Goal: Task Accomplishment & Management: Complete application form

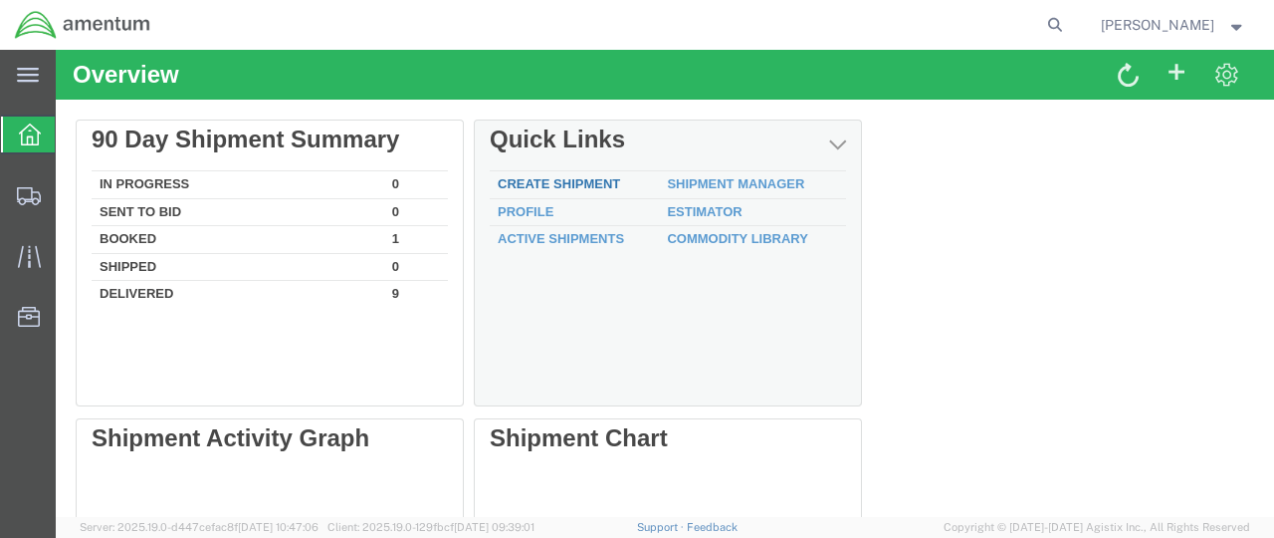
click at [589, 186] on link "Create Shipment" at bounding box center [559, 183] width 122 height 15
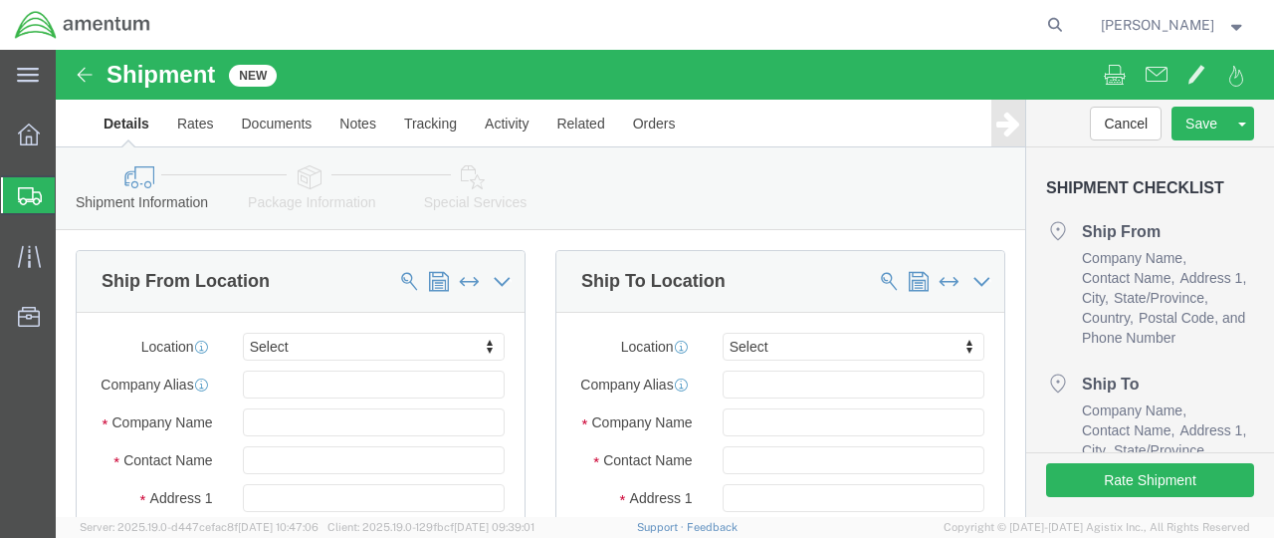
select select
click input "text"
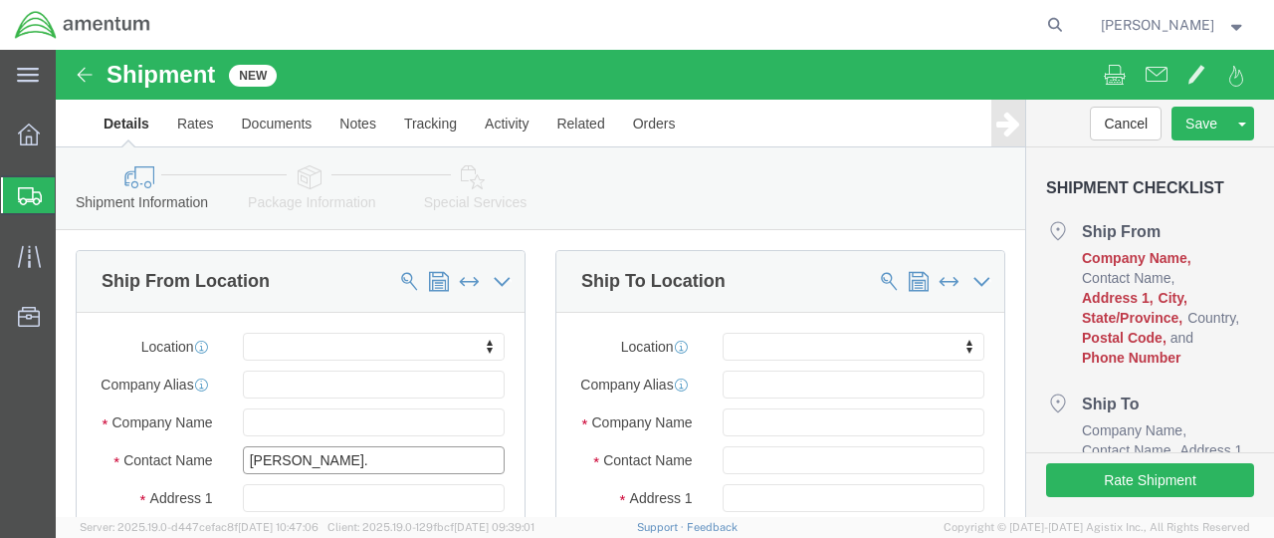
type input "[PERSON_NAME]"
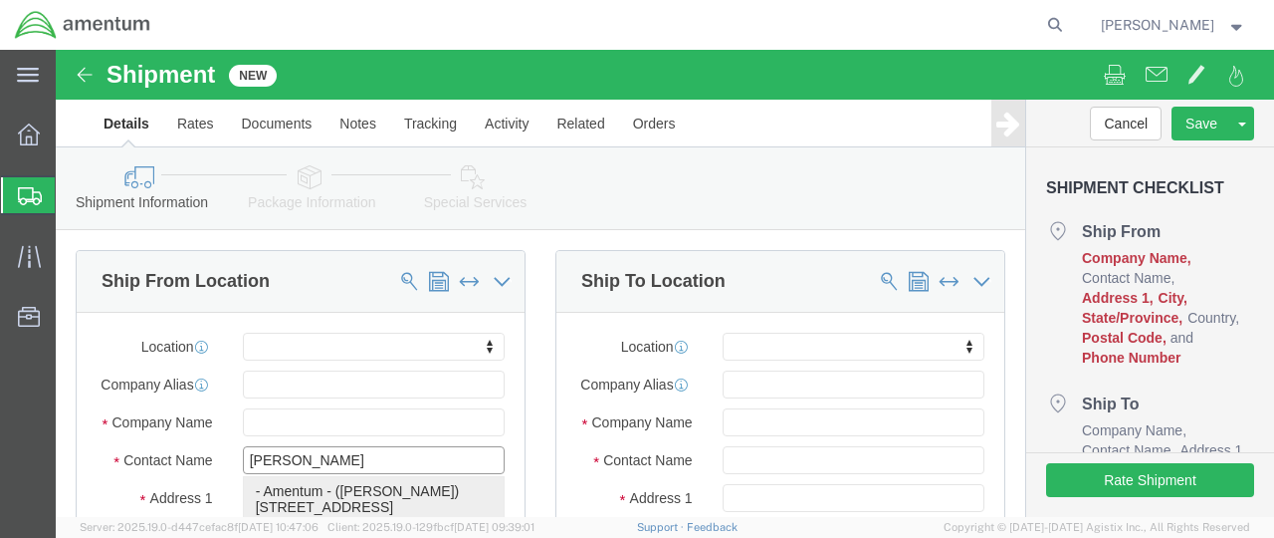
click p "- Amentum - ([PERSON_NAME]) [STREET_ADDRESS][PERSON_NAME][PERSON_NAME]"
select select
type input "Amentum"
type input "[PERSON_NAME]"
type input "[STREET_ADDRESS]"
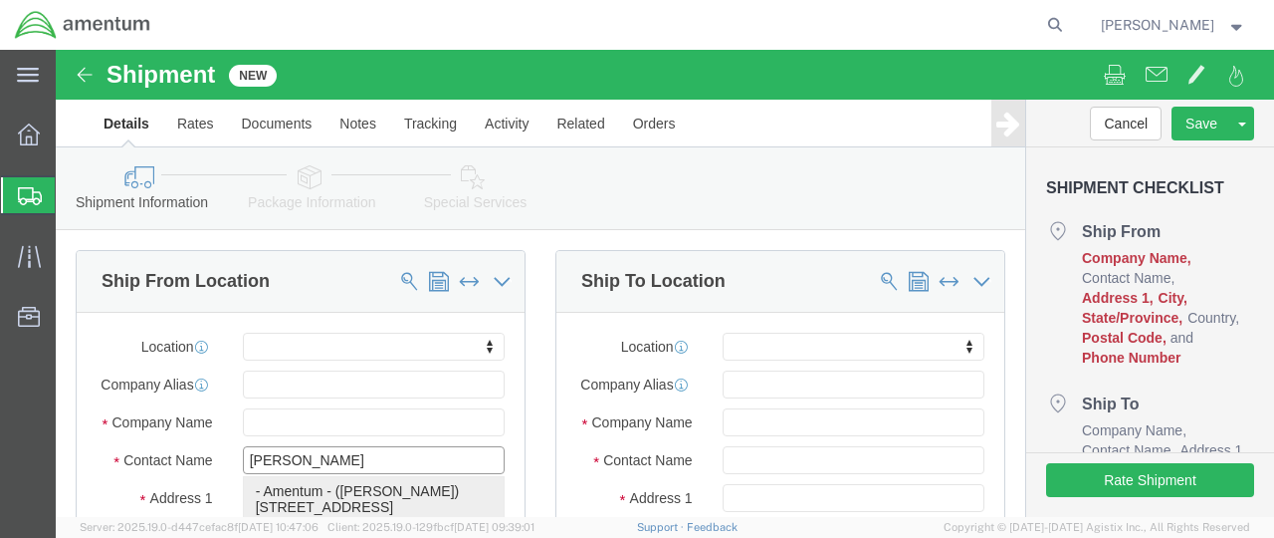
type input "RM 116"
type input "FORT [PERSON_NAME]"
type input "66442"
type input "[PHONE_NUMBER]"
type input "[PERSON_NAME][EMAIL_ADDRESS][DOMAIN_NAME]"
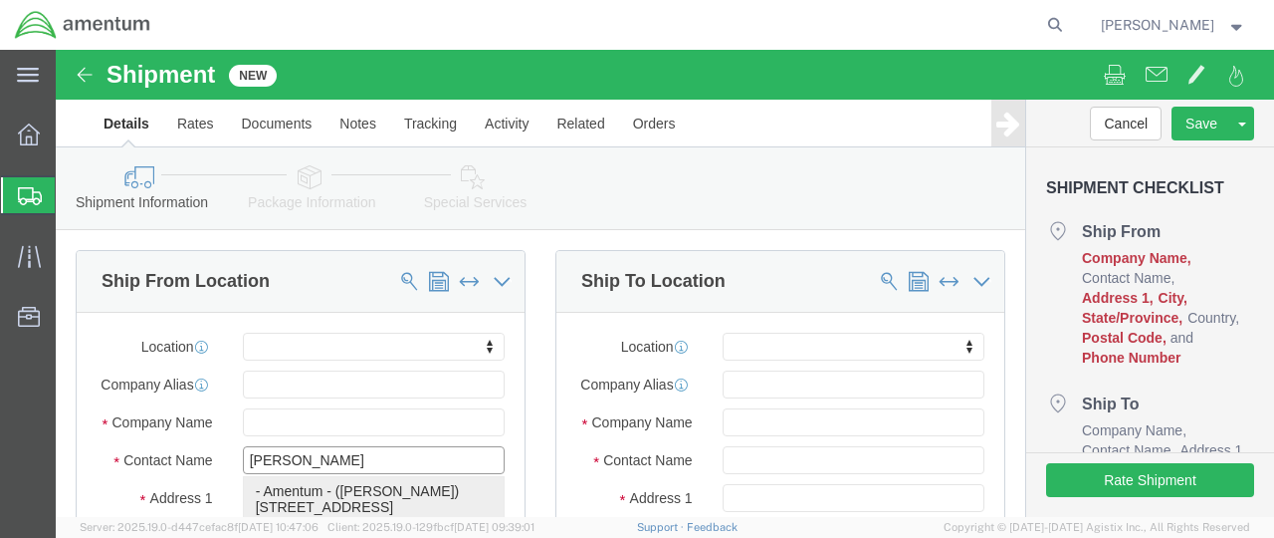
checkbox input "true"
select select "KS"
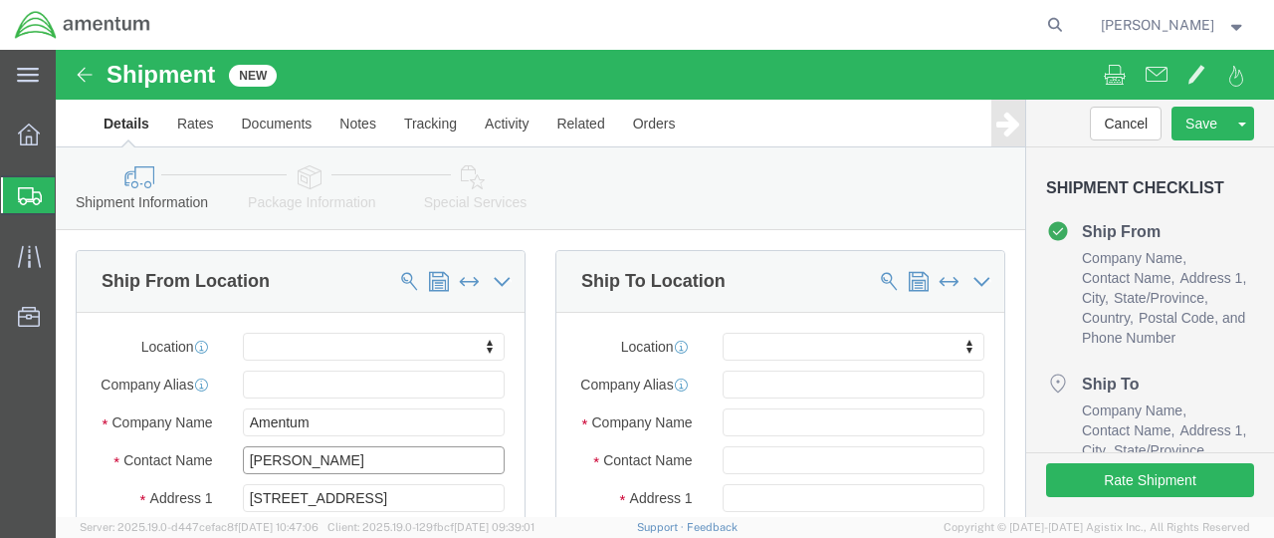
type input "[PERSON_NAME]"
click input "text"
type input "CLIFF"
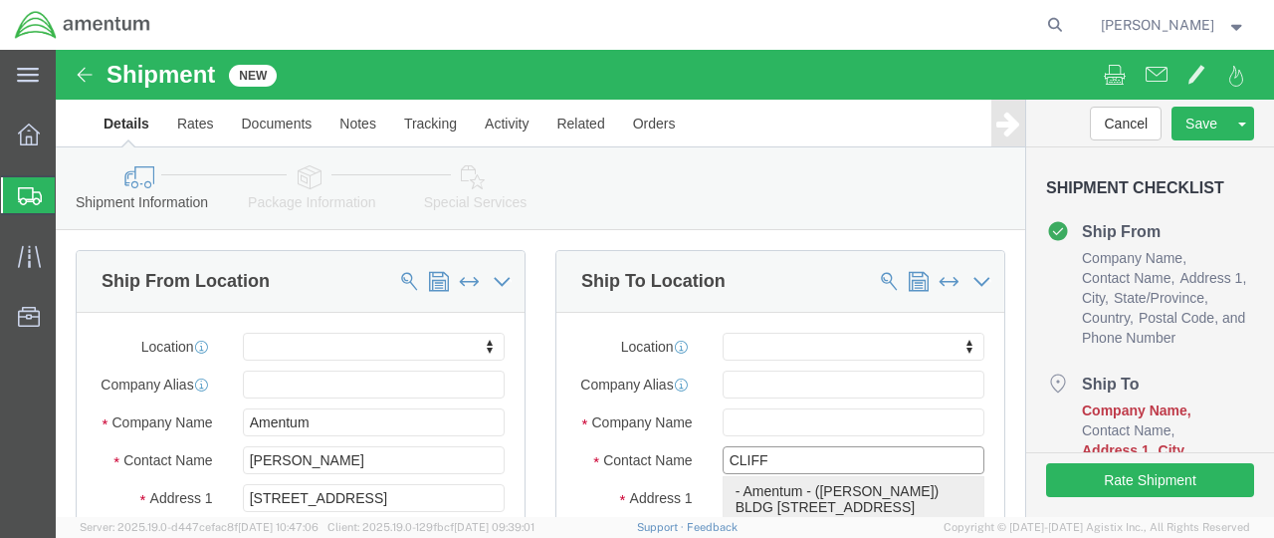
scroll to position [199, 0]
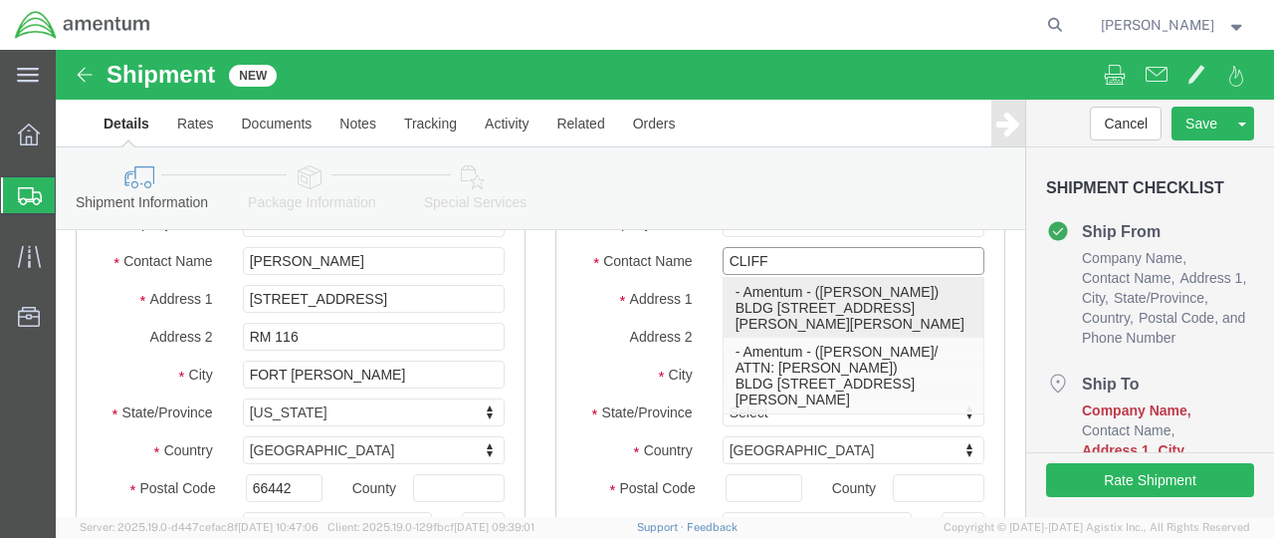
click p "- Amentum - ([PERSON_NAME]) BLDG [STREET_ADDRESS][PERSON_NAME][PERSON_NAME]"
select select
type input "Amentum"
type input "[PERSON_NAME]"
type input "BLDG [STREET_ADDRESS][PERSON_NAME]"
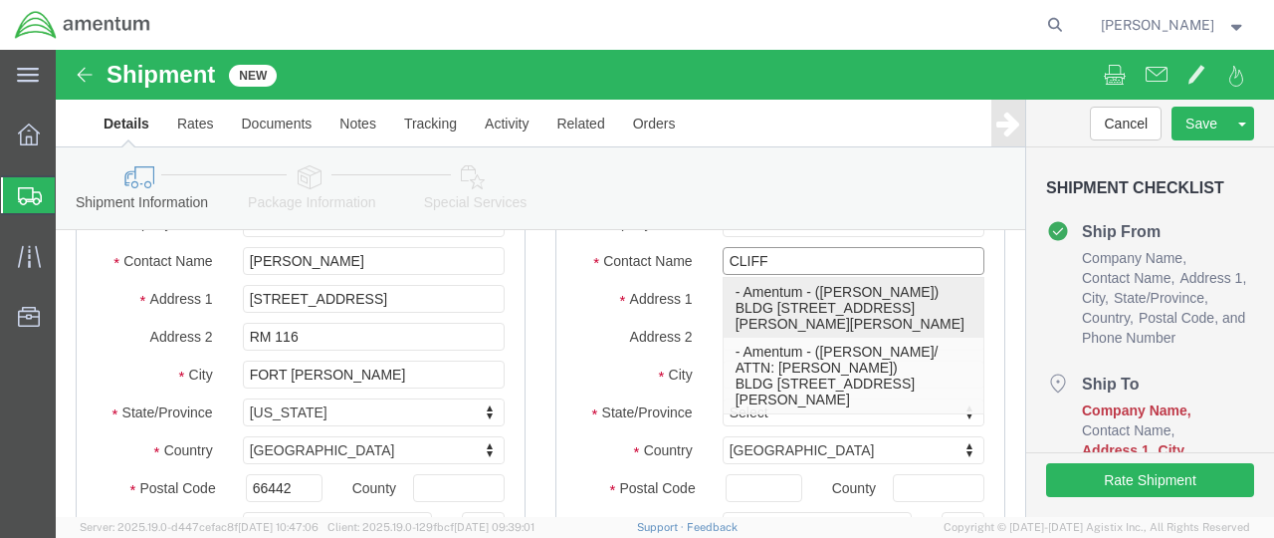
type input "Fort [PERSON_NAME]"
type input "76545"
type input "[PHONE_NUMBER]"
type input "[PERSON_NAME][EMAIL_ADDRESS][PERSON_NAME][DOMAIN_NAME]"
checkbox input "true"
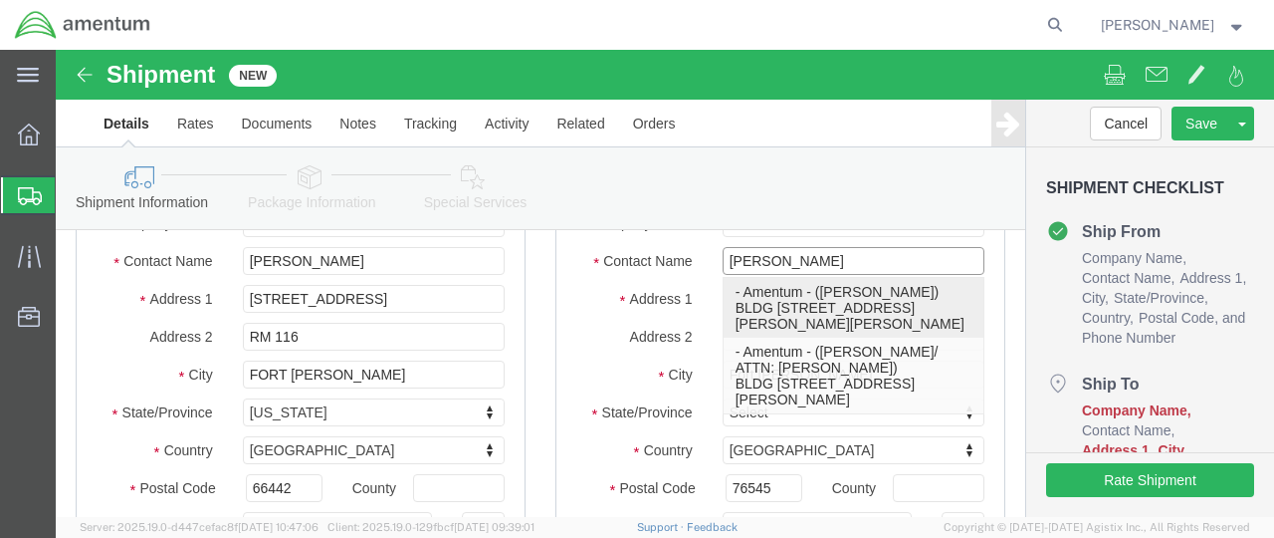
select select "[GEOGRAPHIC_DATA]"
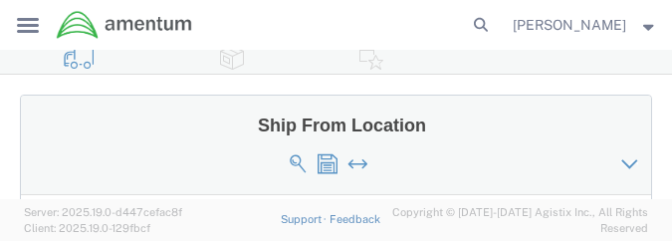
type input "[PERSON_NAME]"
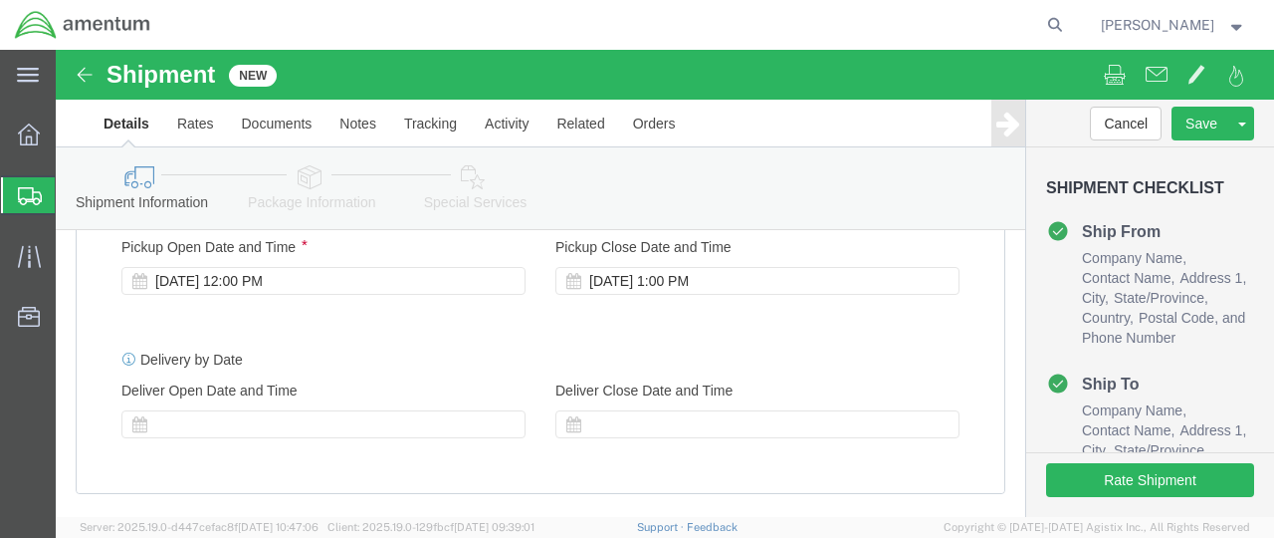
scroll to position [1500, 0]
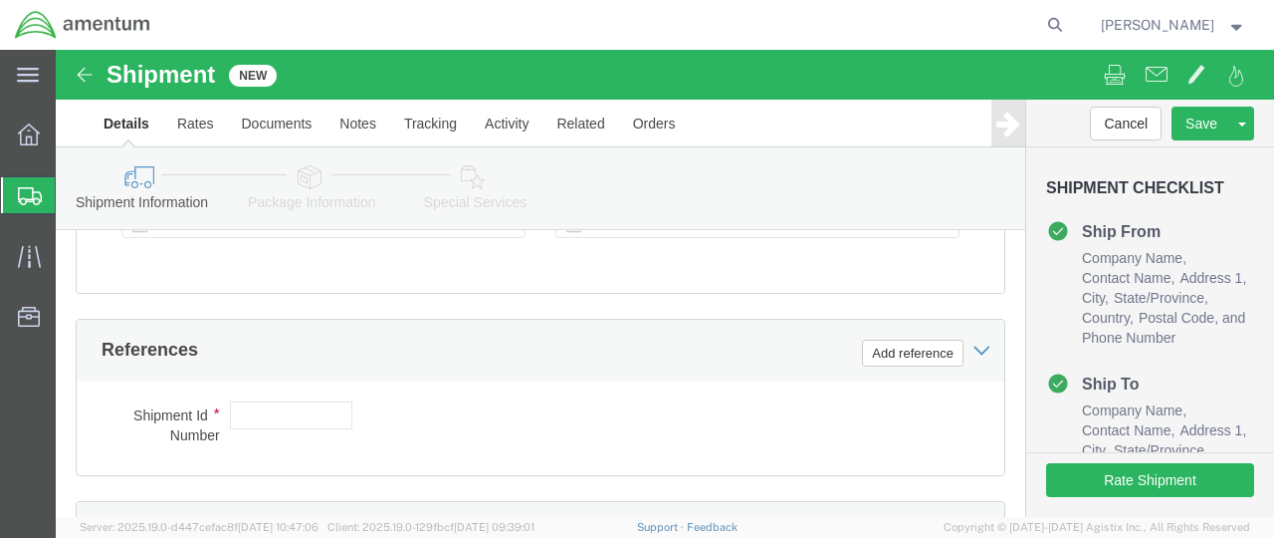
click div "Shipment Id Number Select Account Type Activity ID Airline Appointment Number A…"
click input "text"
type input "2521AX"
click button "Continue"
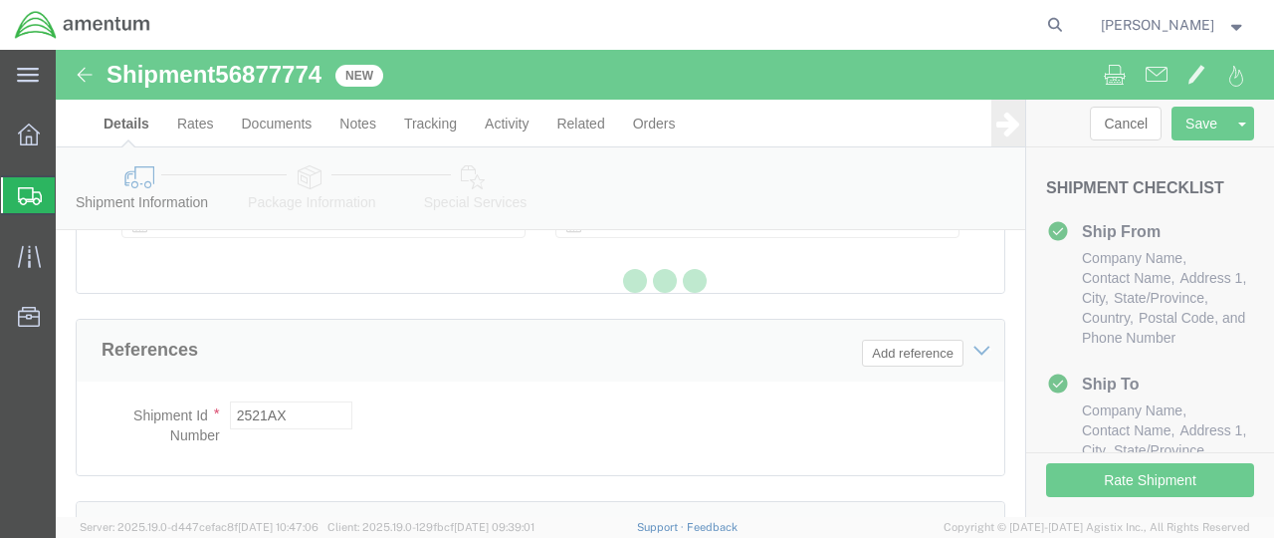
scroll to position [1894, 0]
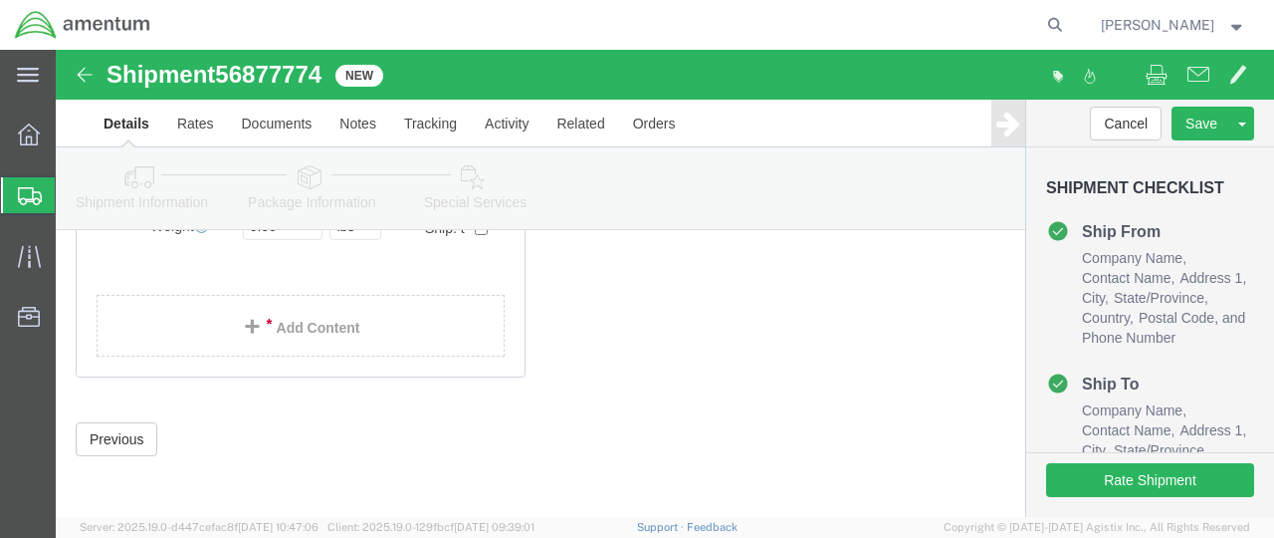
scroll to position [100, 0]
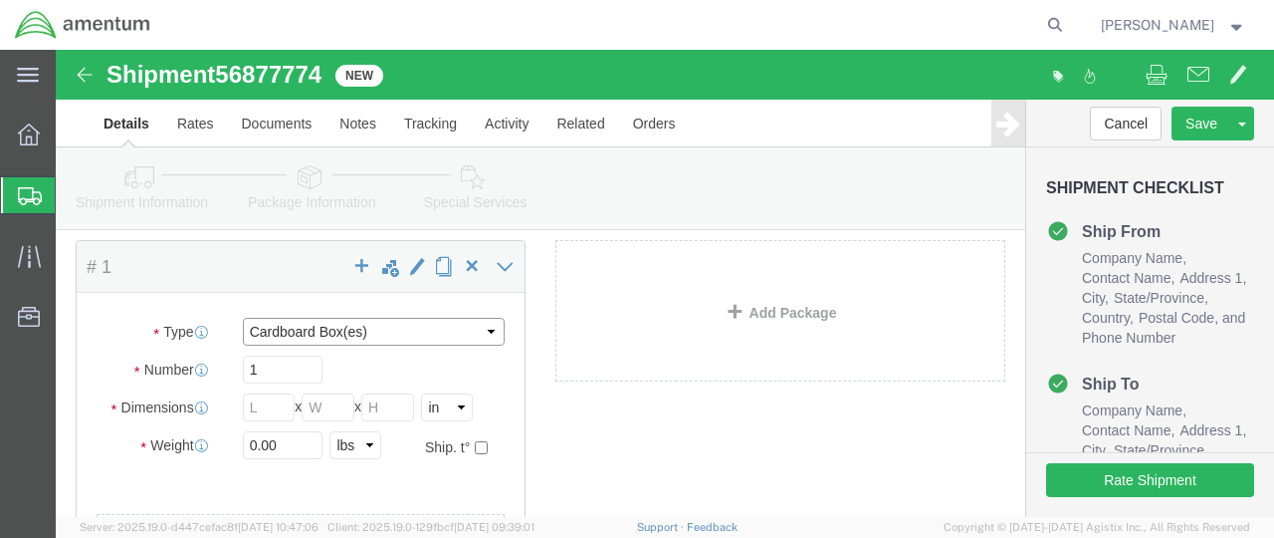
select select "ENV"
type input "9.50"
type input "12.50"
type input "0.25"
type input "1"
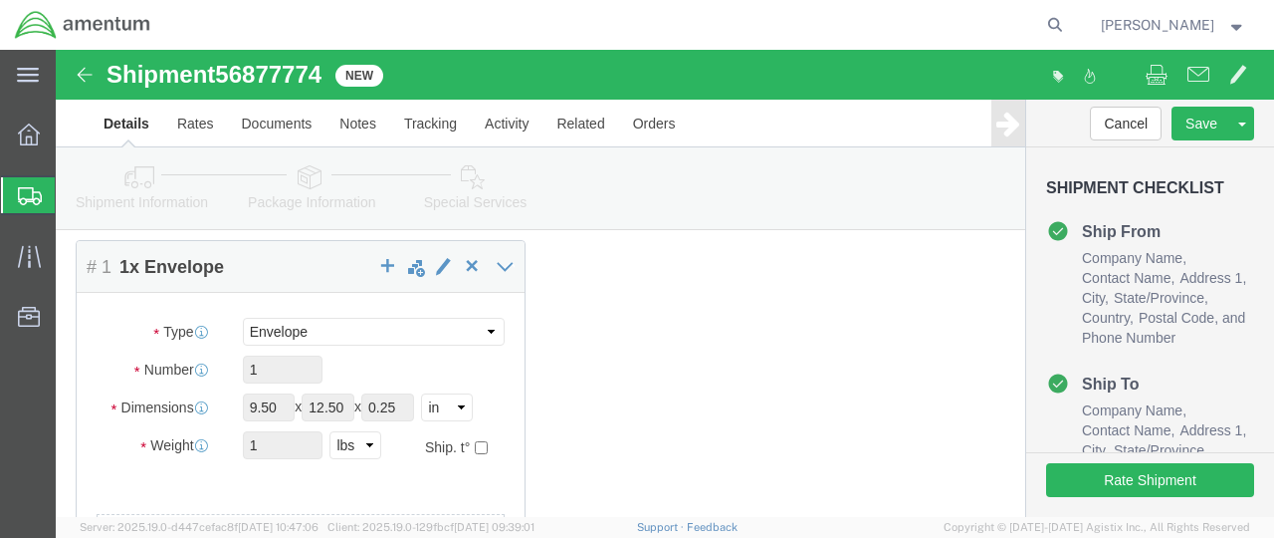
click link "Add Content"
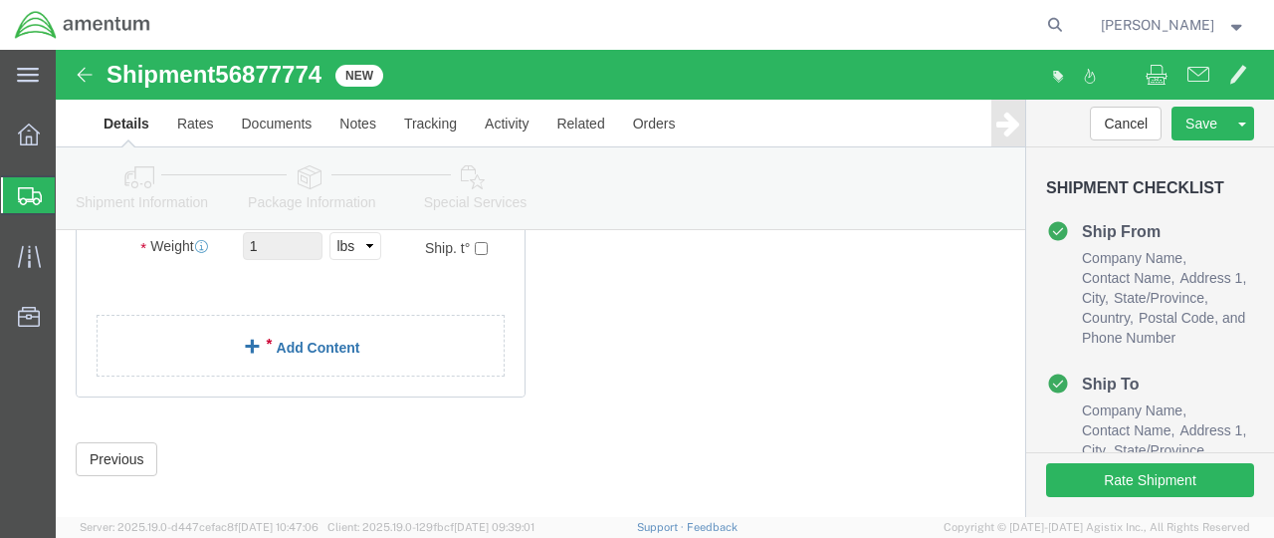
click link "Add Content"
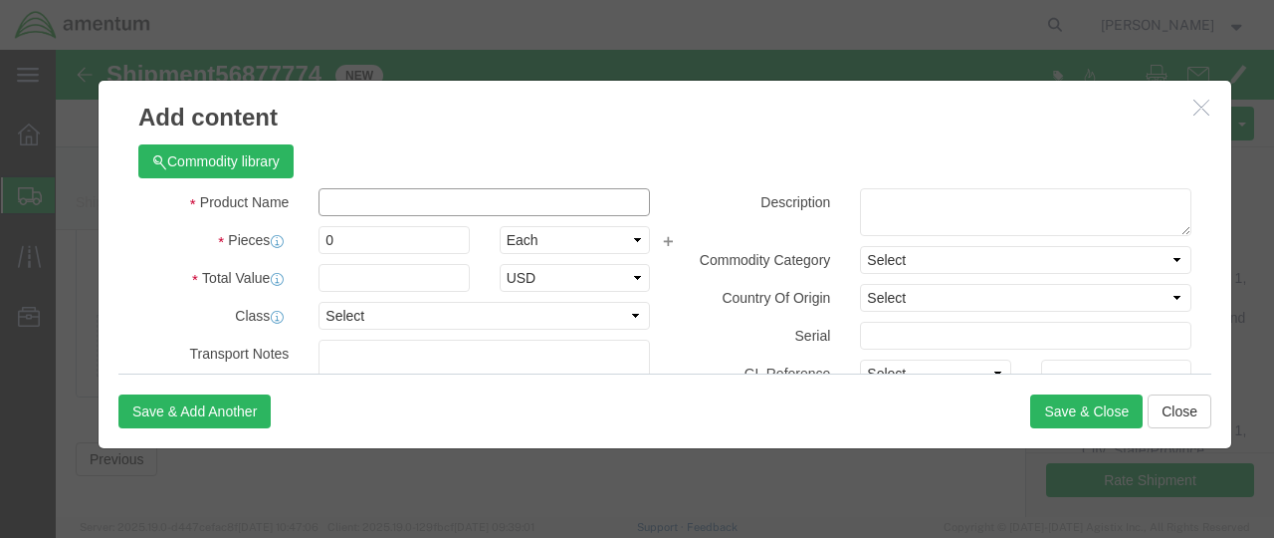
click input "text"
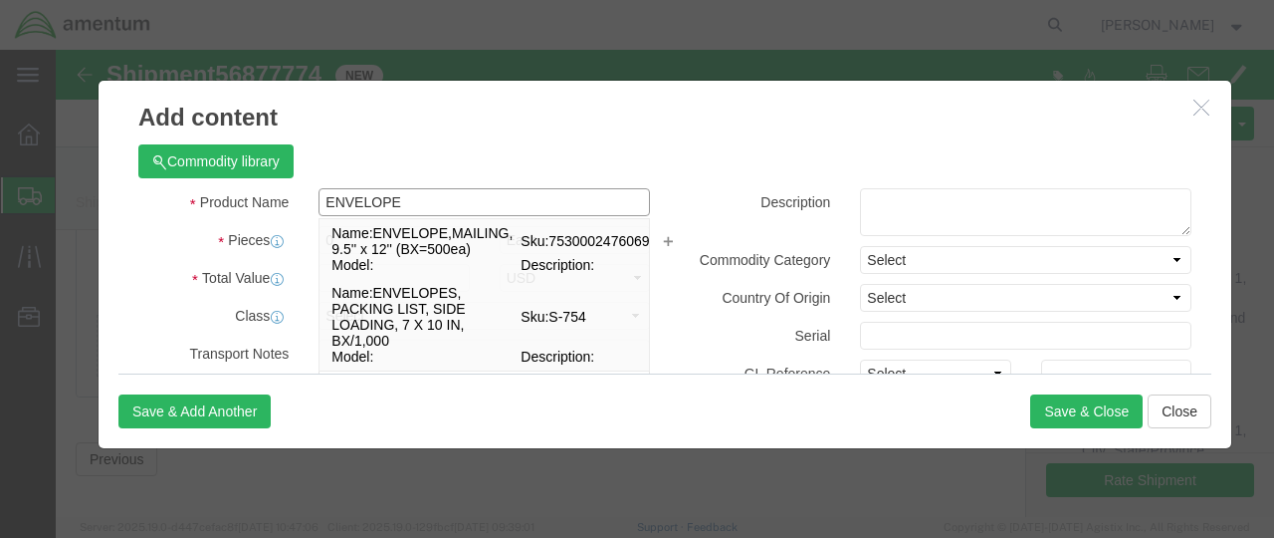
type input "ENVELOPE"
click div "Save & Add Another Save & Close Close"
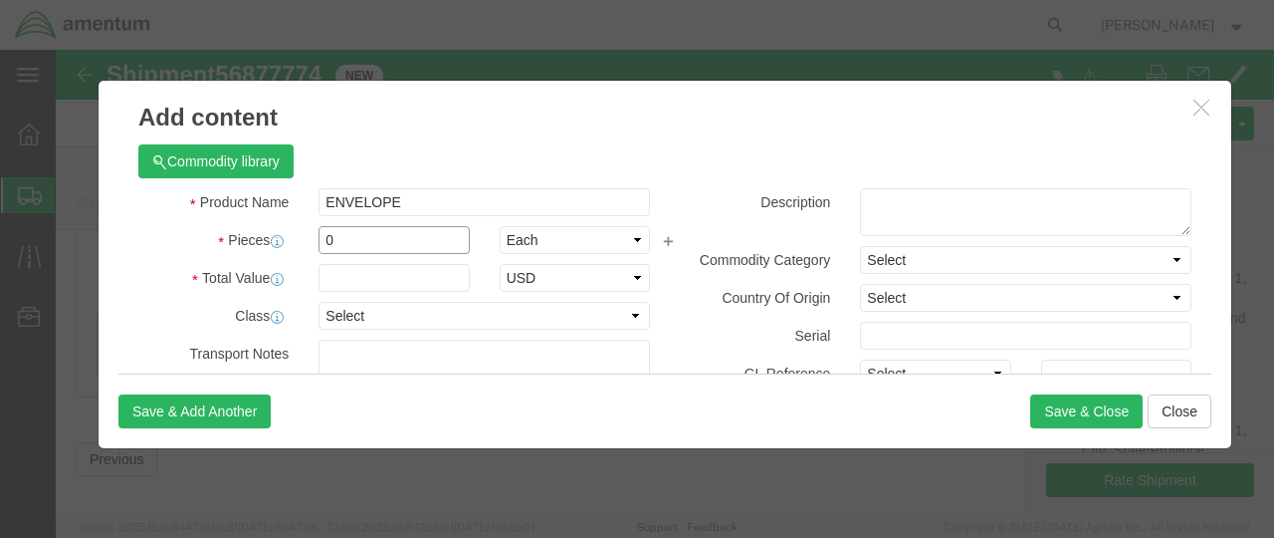
click input "0"
type input "1"
click input "text"
type input "5.00"
click button "Save & Close"
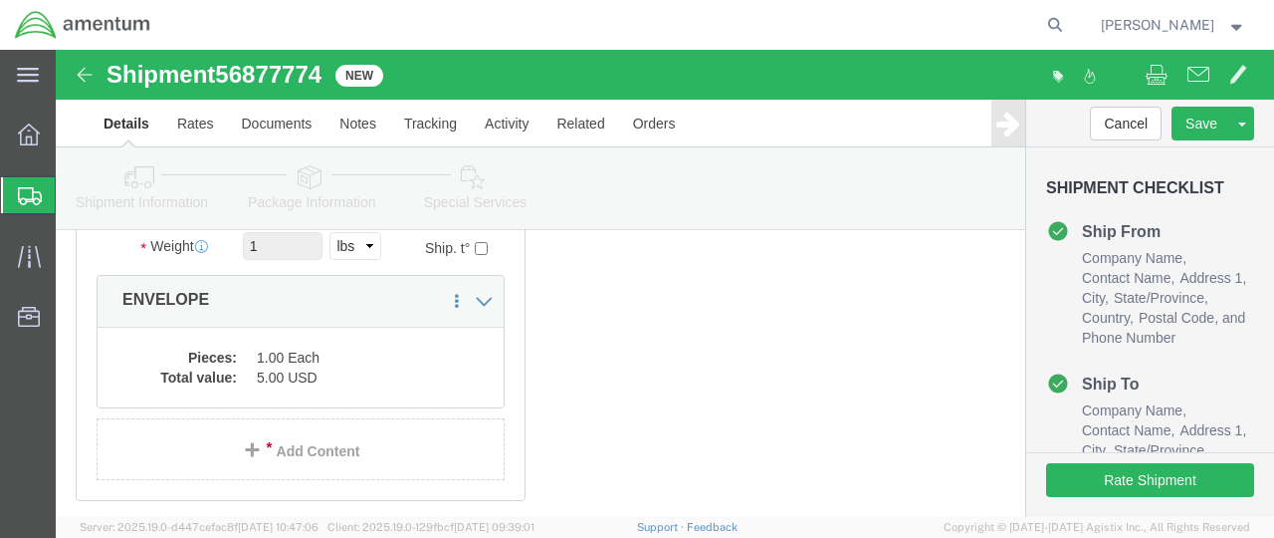
scroll to position [421, 0]
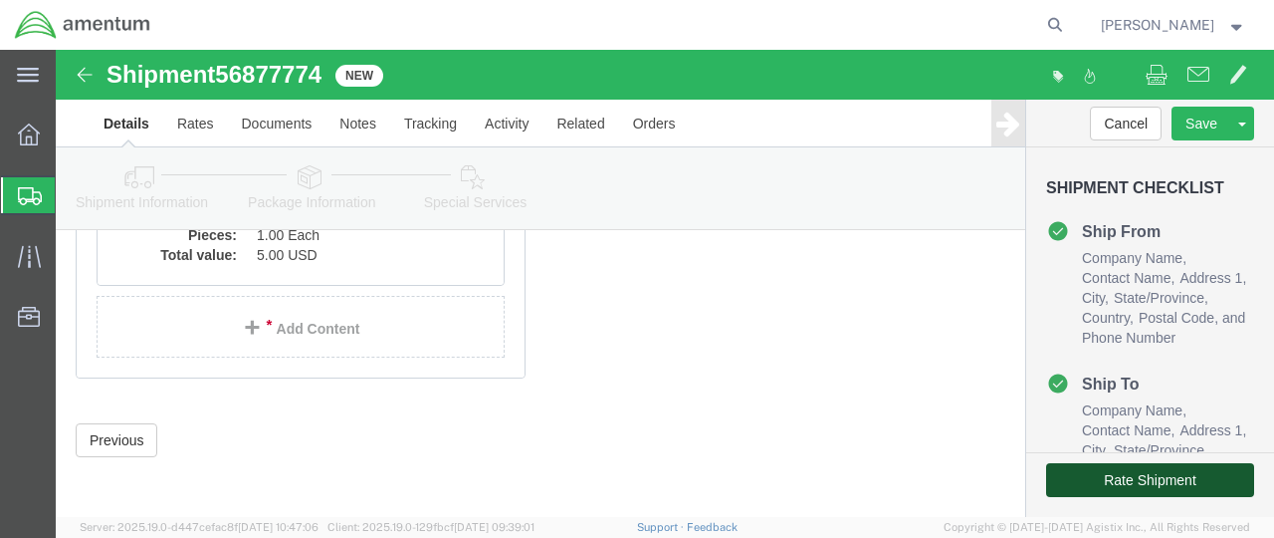
click button "Rate Shipment"
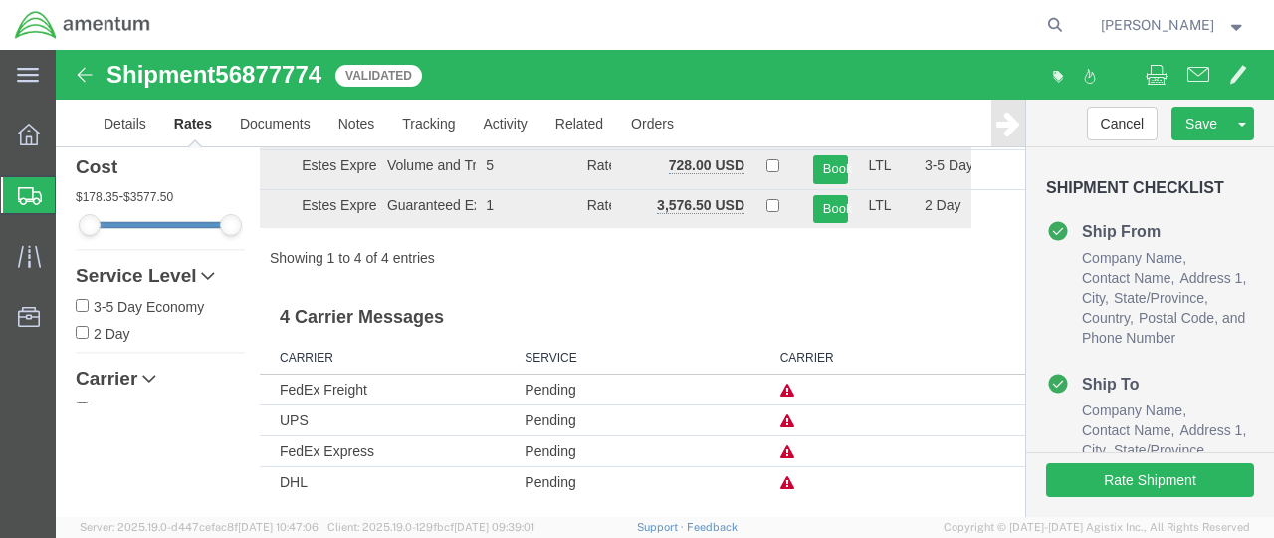
scroll to position [0, 0]
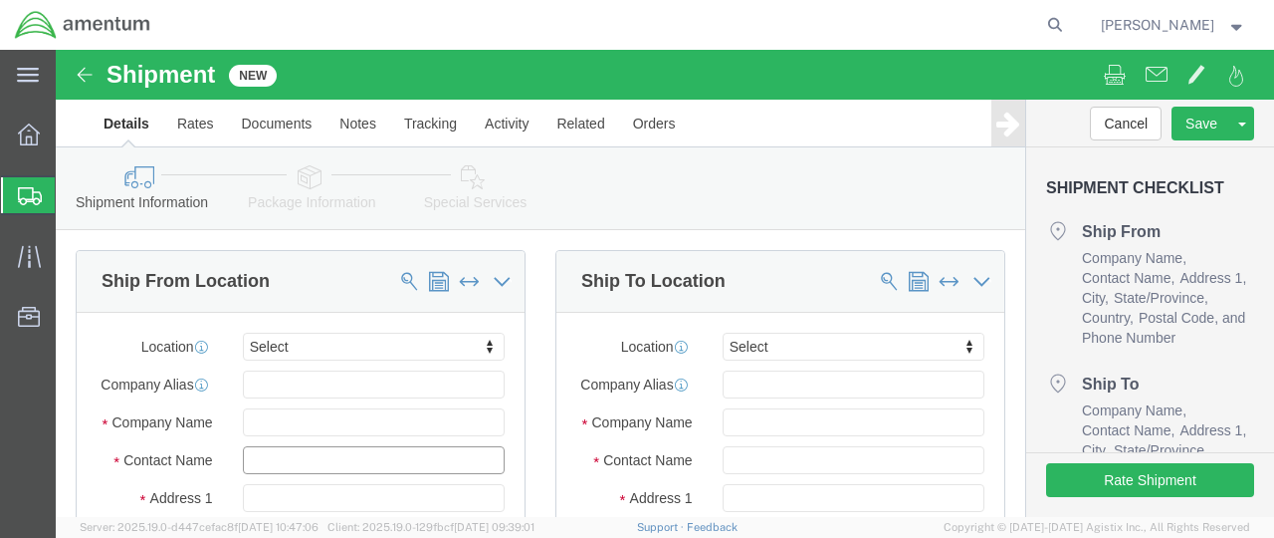
click input "text"
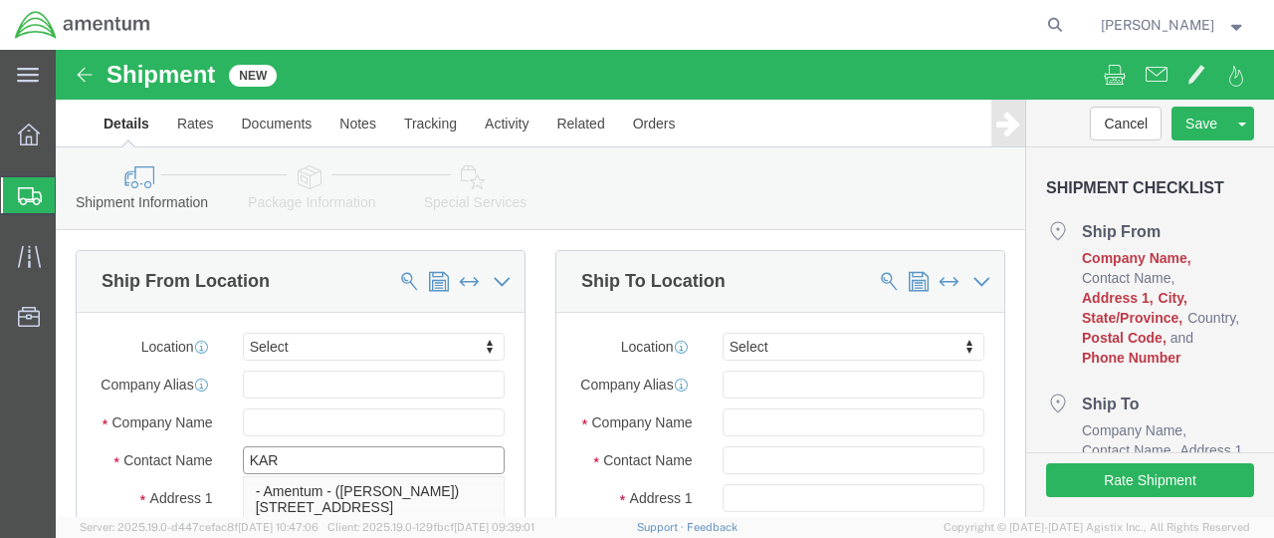
type input "KARE"
click p "- Amentum - ([PERSON_NAME]) [STREET_ADDRESS][PERSON_NAME][PERSON_NAME]"
type input "[STREET_ADDRESS]"
type input "RM 116"
type input "66442"
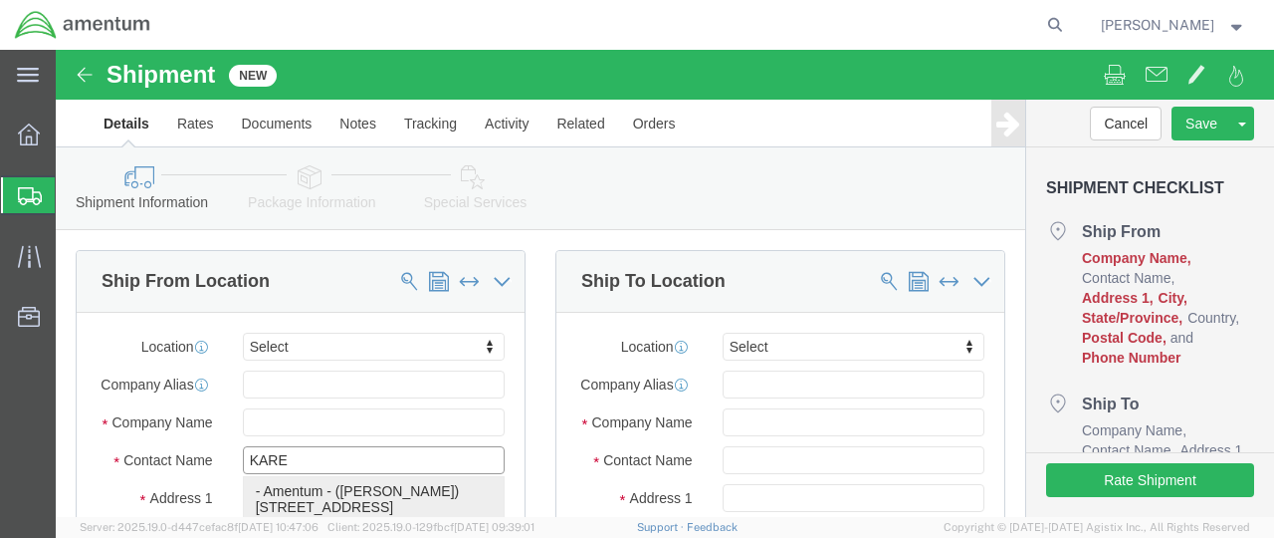
type input "[PHONE_NUMBER]"
type input "[PERSON_NAME][EMAIL_ADDRESS][DOMAIN_NAME]"
checkbox input "true"
type input "Amentum"
type input "[PERSON_NAME]"
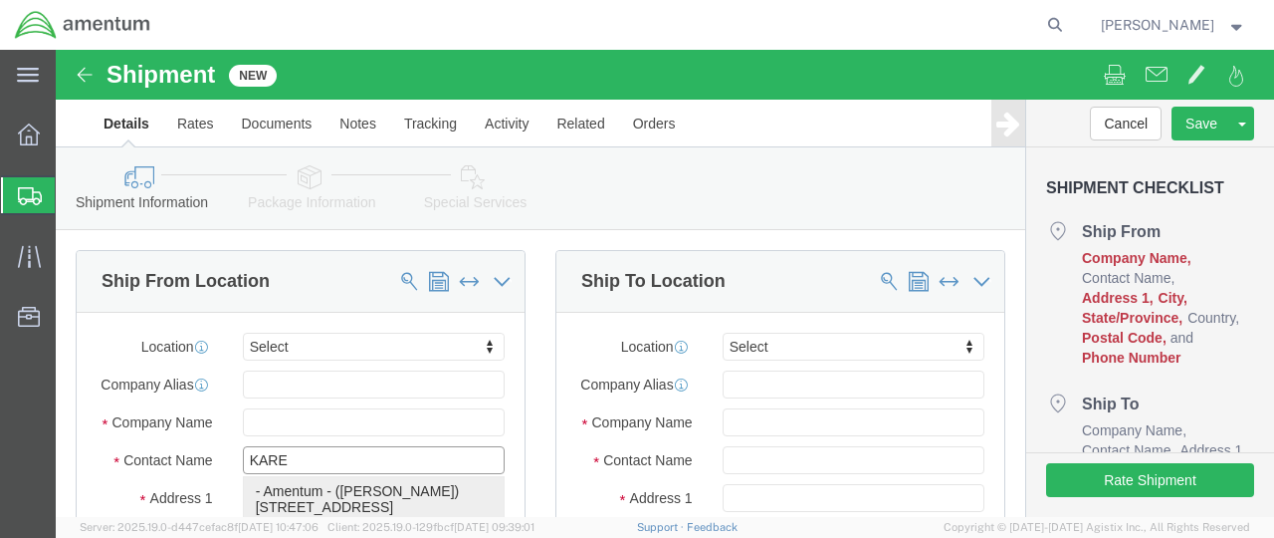
type input "FORT [PERSON_NAME]"
select select "KS"
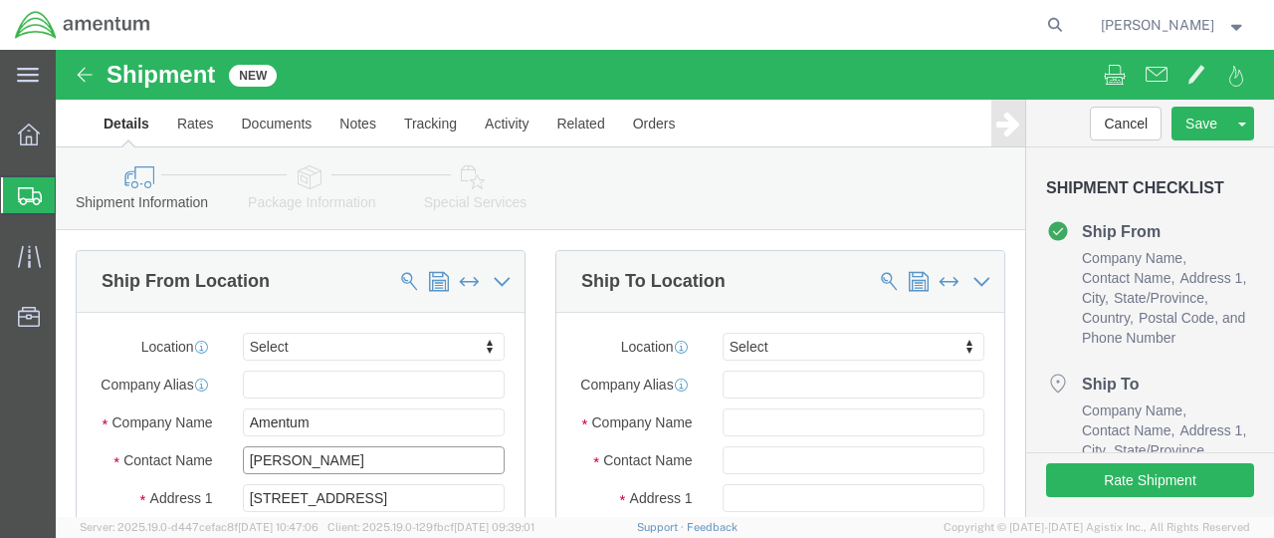
type input "[PERSON_NAME]"
click input "text"
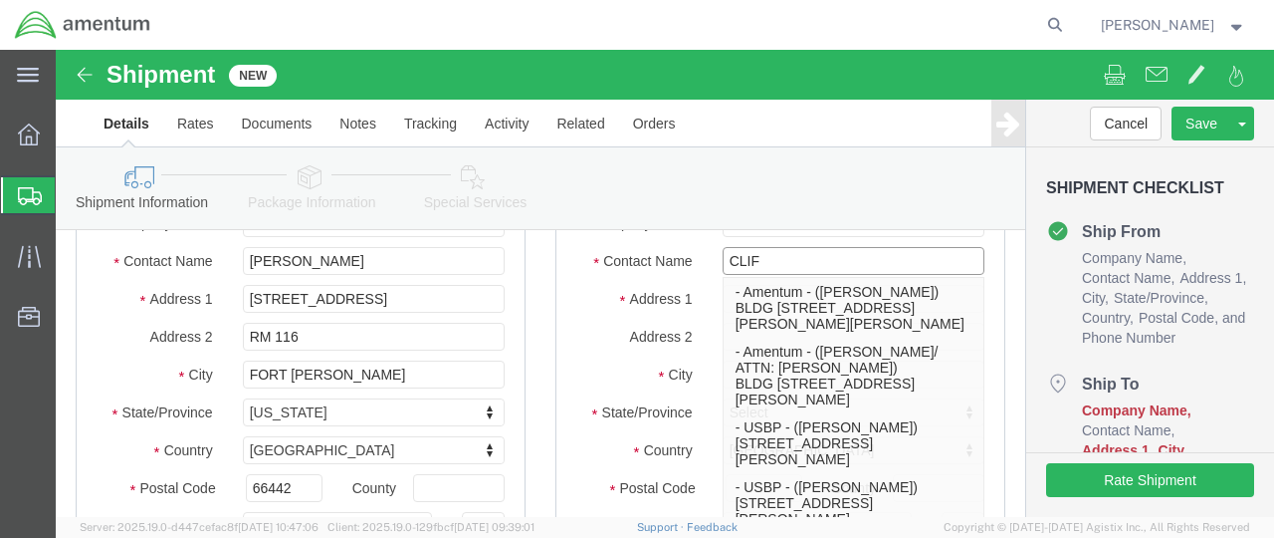
type input "CLIFF"
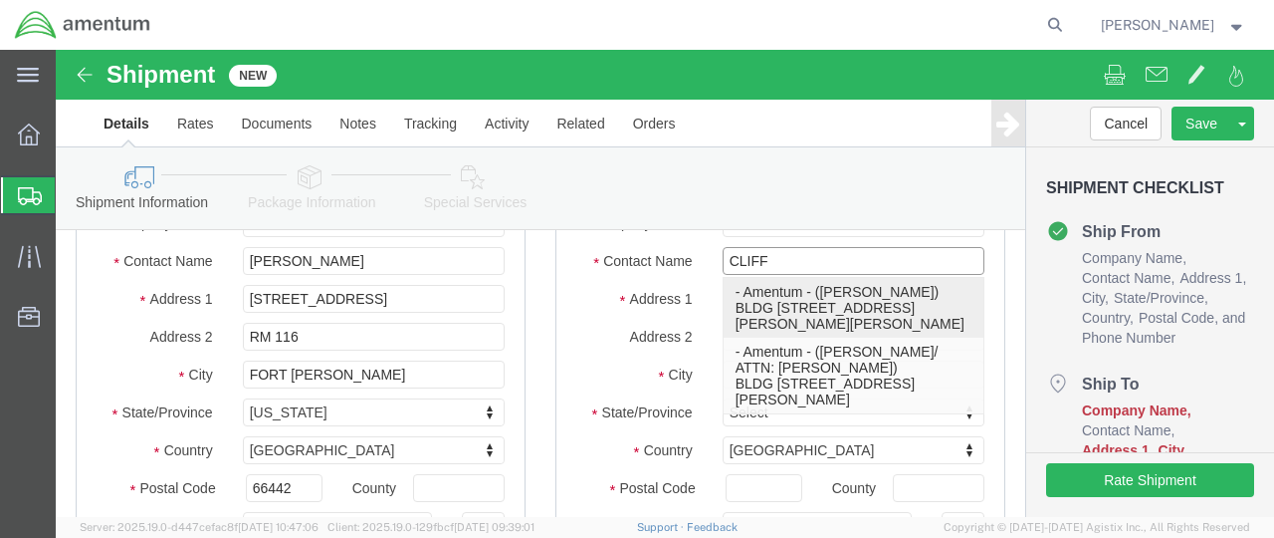
click p "- Amentum - ([PERSON_NAME]) BLDG [STREET_ADDRESS][PERSON_NAME][PERSON_NAME]"
type input "BLDG [STREET_ADDRESS][PERSON_NAME]"
type input "76545"
type input "[PHONE_NUMBER]"
type input "[PERSON_NAME][EMAIL_ADDRESS][PERSON_NAME][DOMAIN_NAME]"
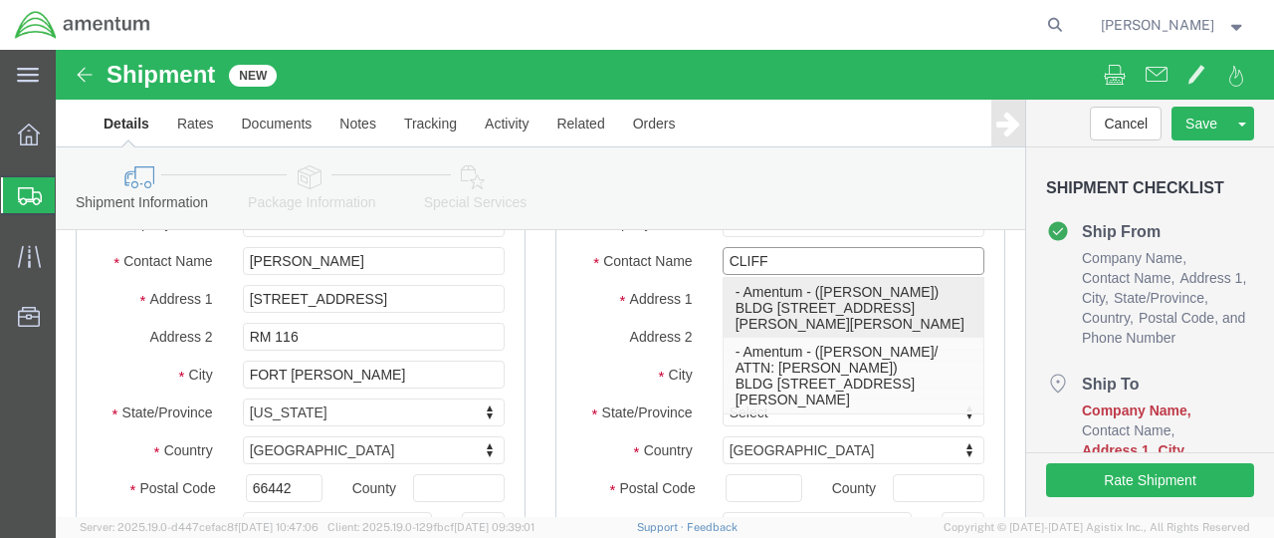
checkbox input "true"
type input "Amentum"
type input "[PERSON_NAME]"
type input "Fort [PERSON_NAME]"
select select "[GEOGRAPHIC_DATA]"
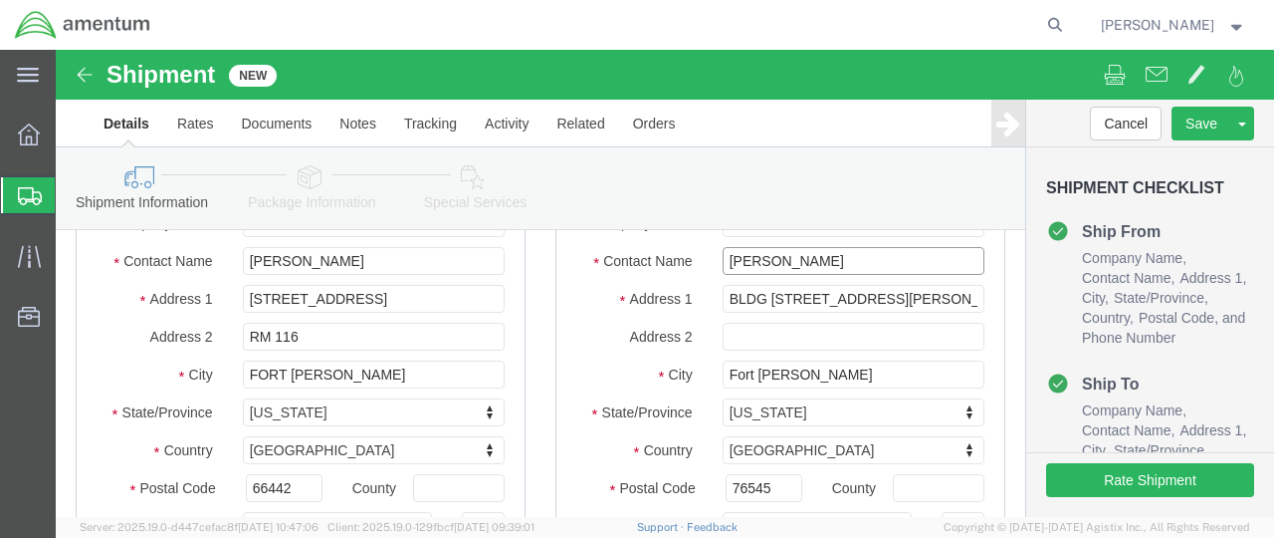
type input "[PERSON_NAME]"
click input "text"
type input "2521AX"
click button "Continue"
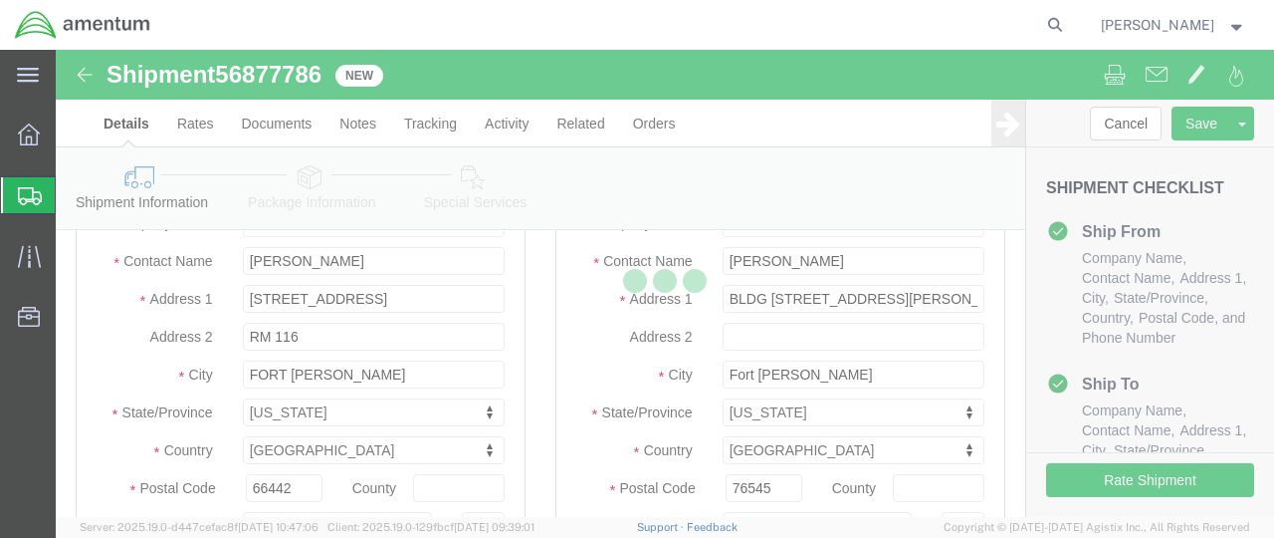
scroll to position [1894, 0]
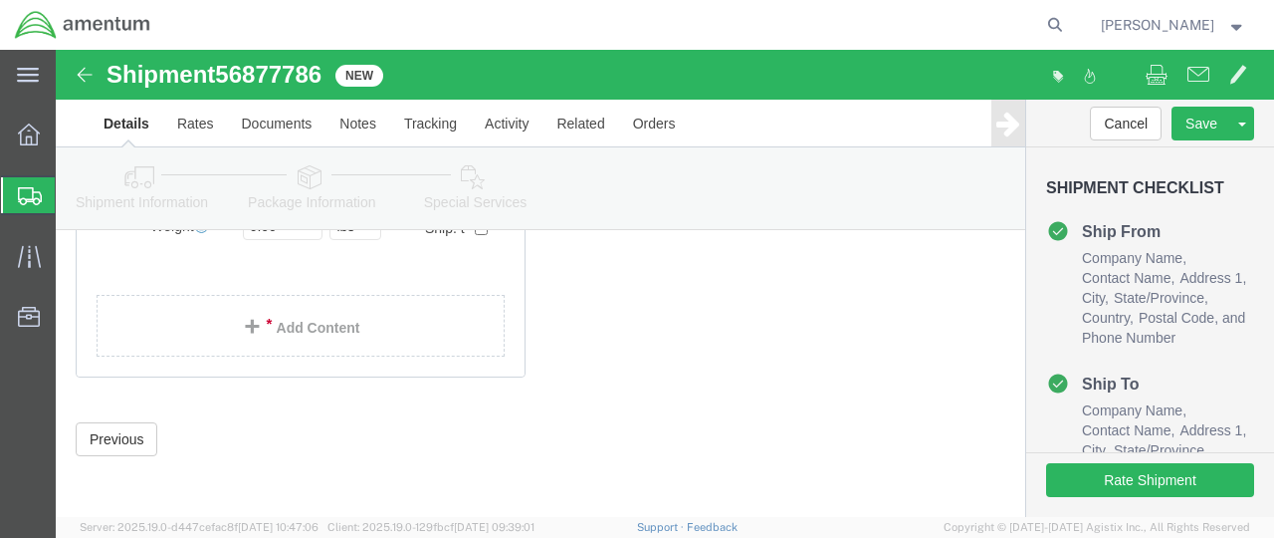
select select "ENV"
type input "9.50"
type input "12.50"
type input "0.25"
type input "1"
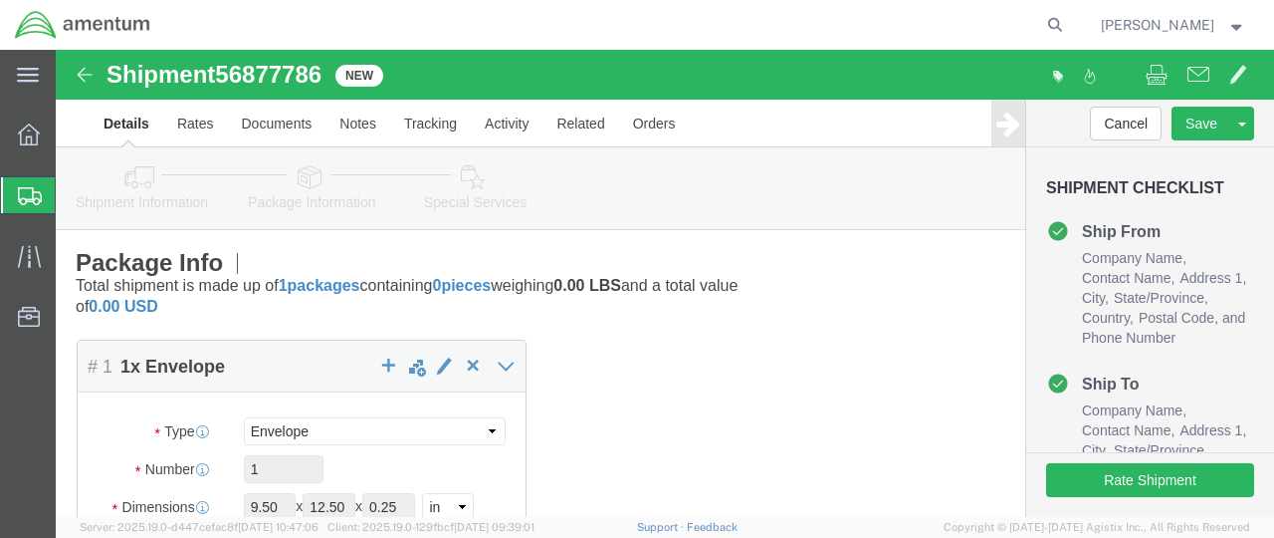
click link "Add Content"
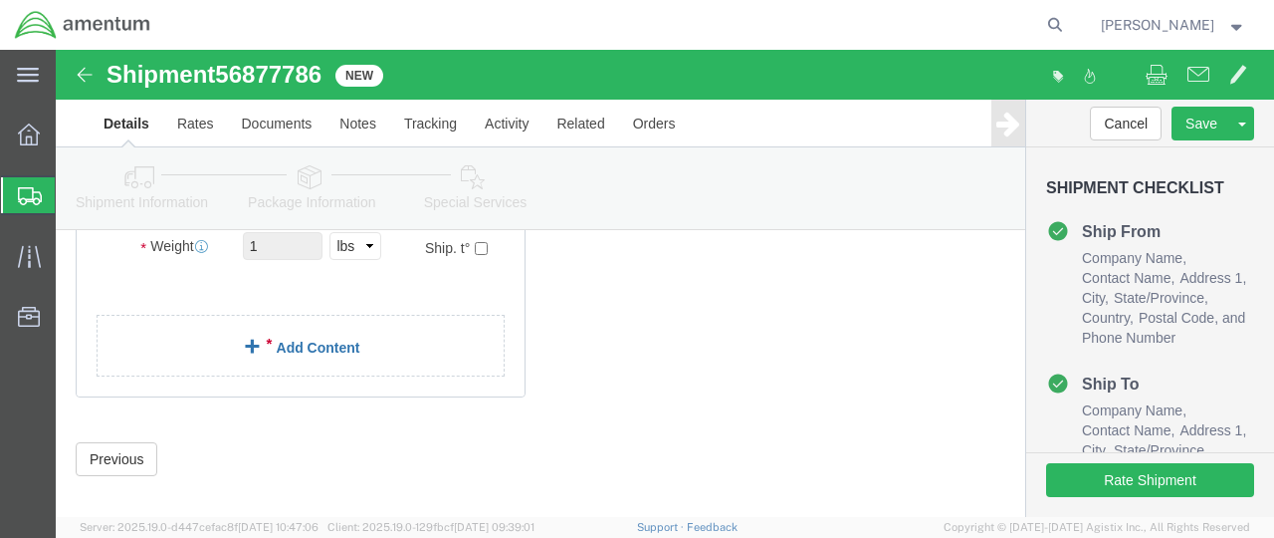
click link "Add Content"
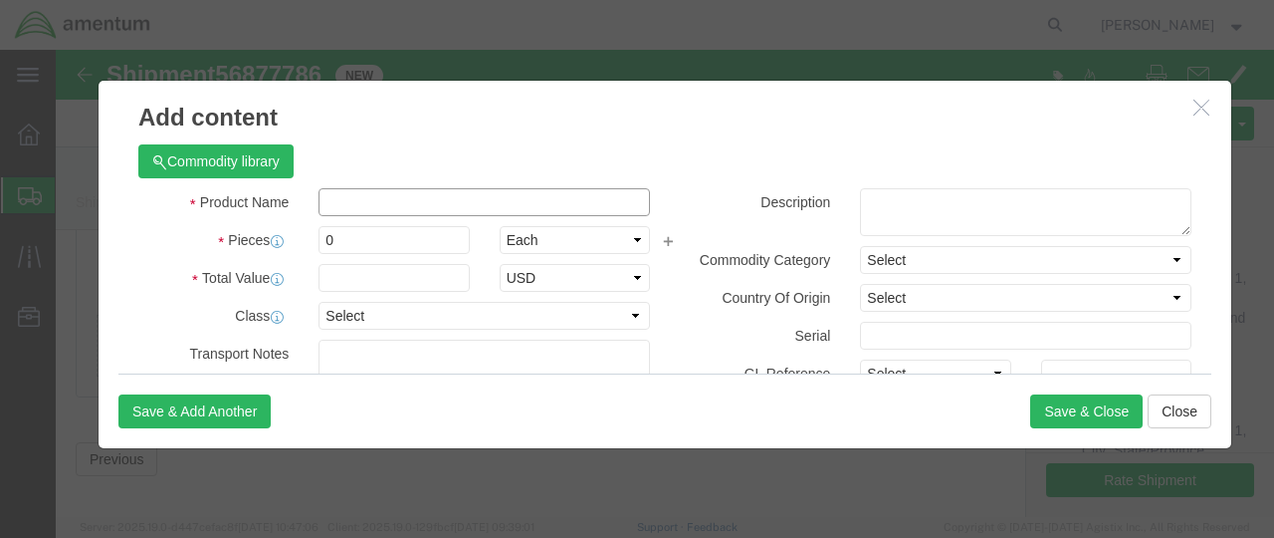
click input "text"
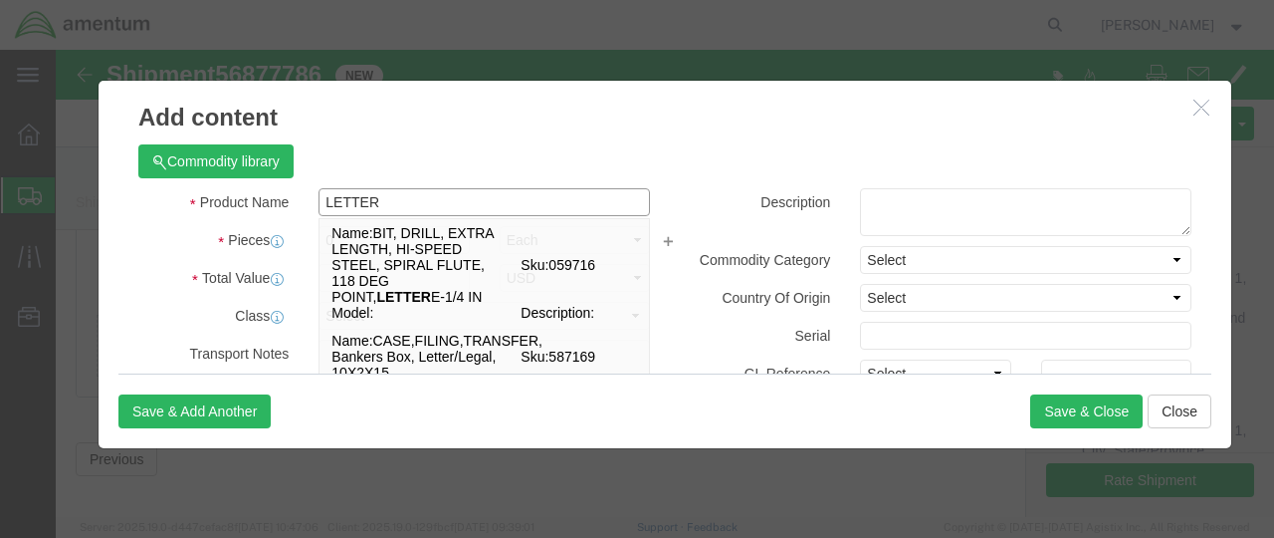
type input "LETTER"
click label "Pieces"
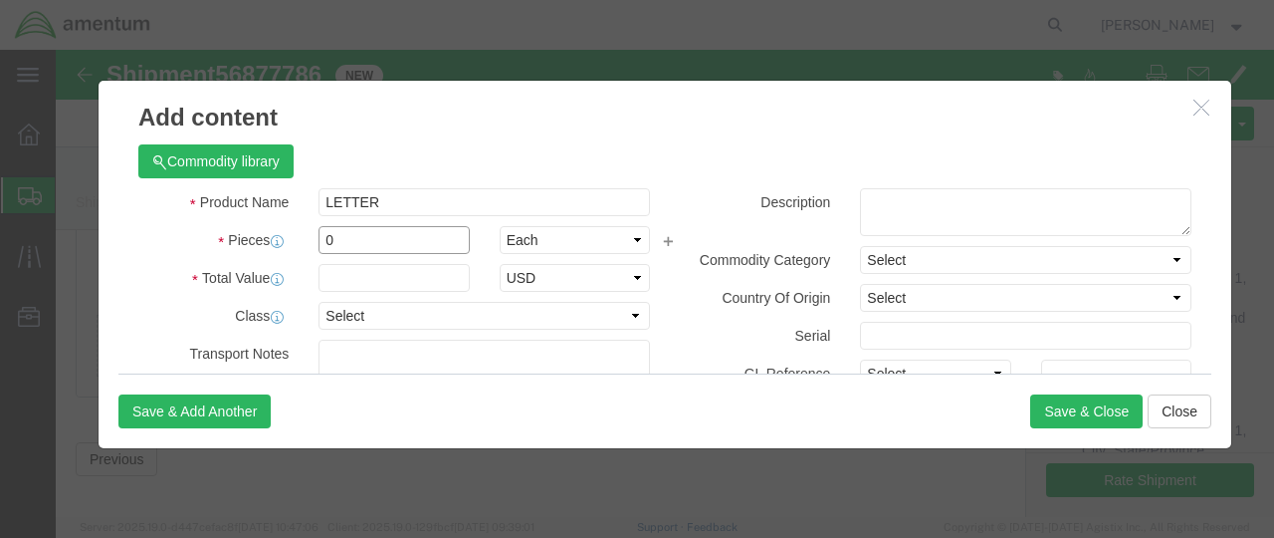
click input "0"
type input "1"
click input "text"
type input "5.00"
click button "Save & Close"
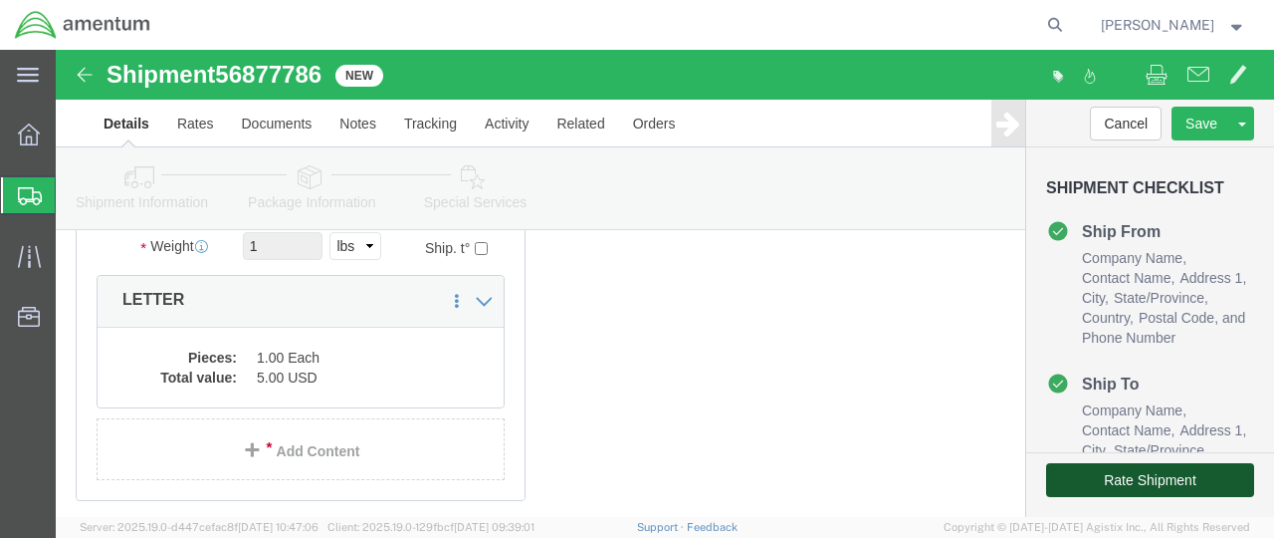
click button "Rate Shipment"
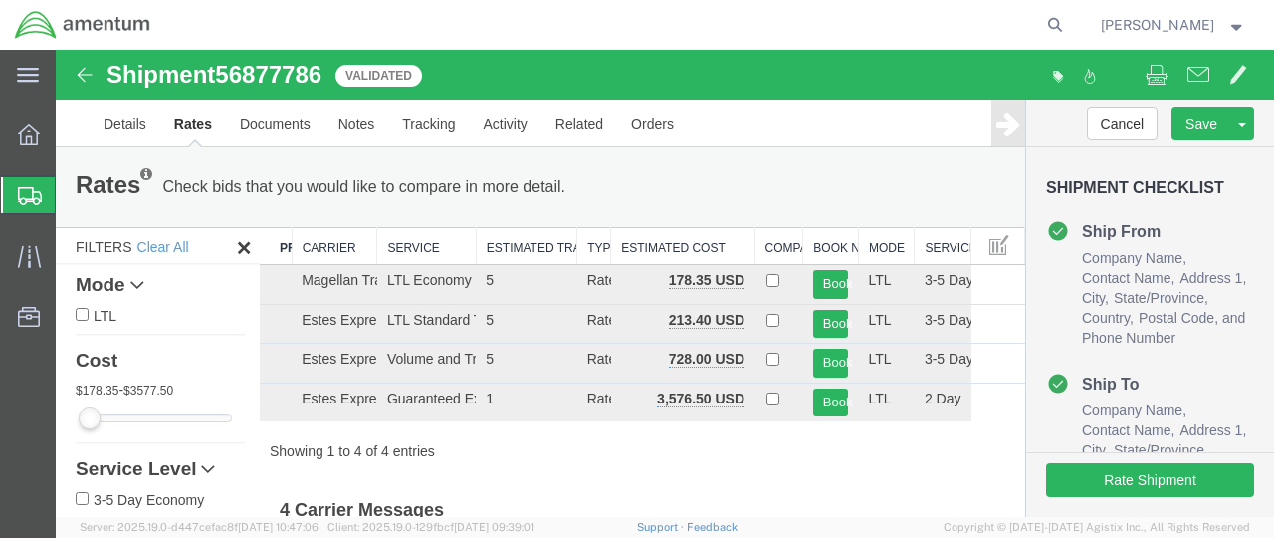
scroll to position [101, 0]
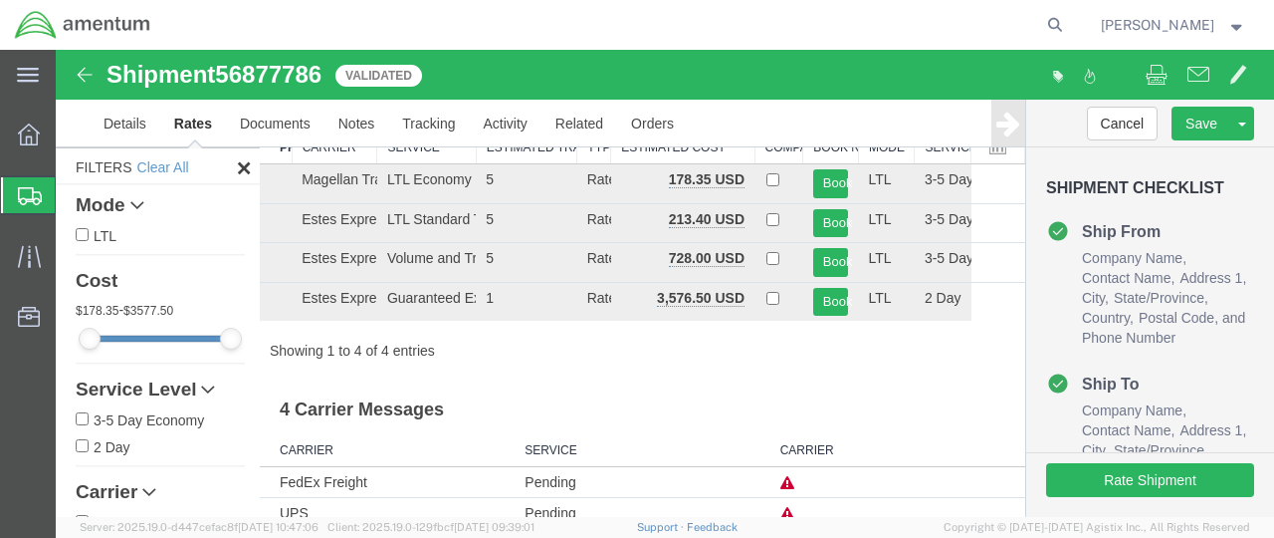
click at [74, 414] on div "Mode LTL Cost 178.35 - 3577.50 Service Level 3-5 Day Economy 2 Day Transit Days…" at bounding box center [158, 403] width 204 height 436
click at [82, 413] on input "3-5 Day Economy" at bounding box center [82, 418] width 13 height 13
checkbox input "true"
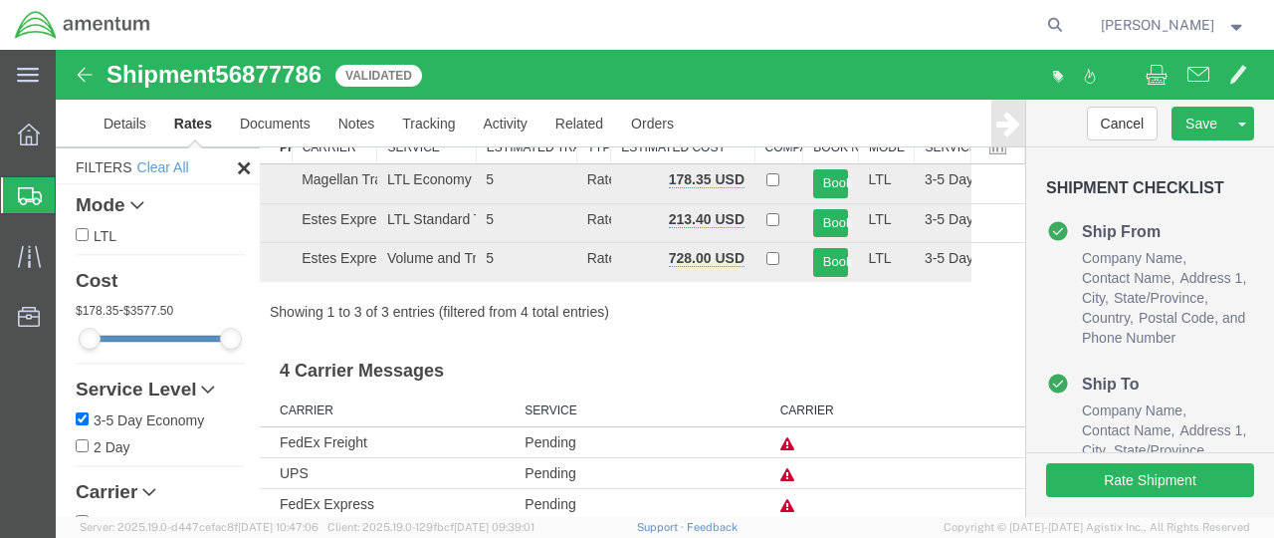
click at [780, 530] on icon at bounding box center [787, 537] width 14 height 14
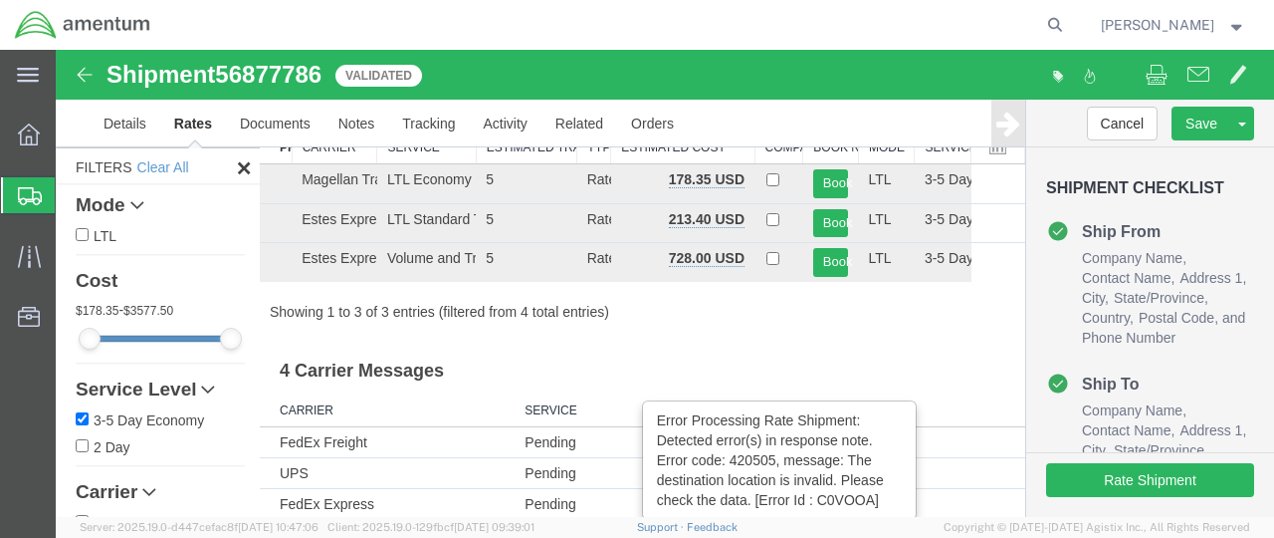
scroll to position [153, 0]
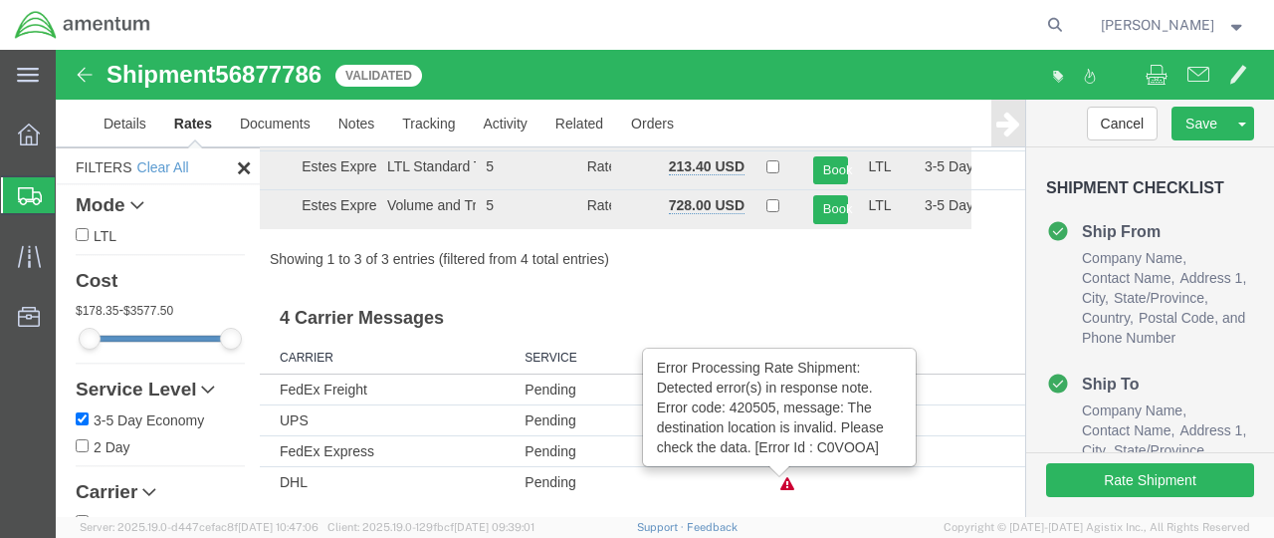
click at [1112, 233] on h4 "Ship From" at bounding box center [1103, 231] width 114 height 24
click at [82, 71] on img at bounding box center [85, 75] width 24 height 24
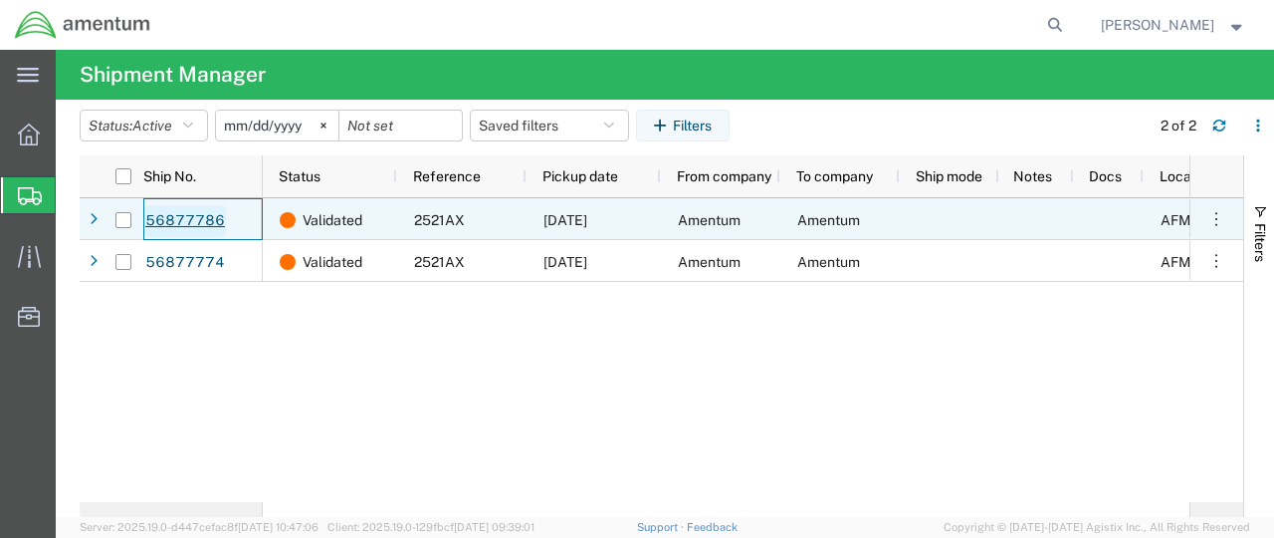
click at [552, 304] on div "Validated 2521AX 09/19/2025 Amentum Amentum AFM-W_Ft. Riley Validated 2521AX 09…" at bounding box center [726, 350] width 927 height 304
click at [178, 222] on link "56877786" at bounding box center [185, 221] width 82 height 32
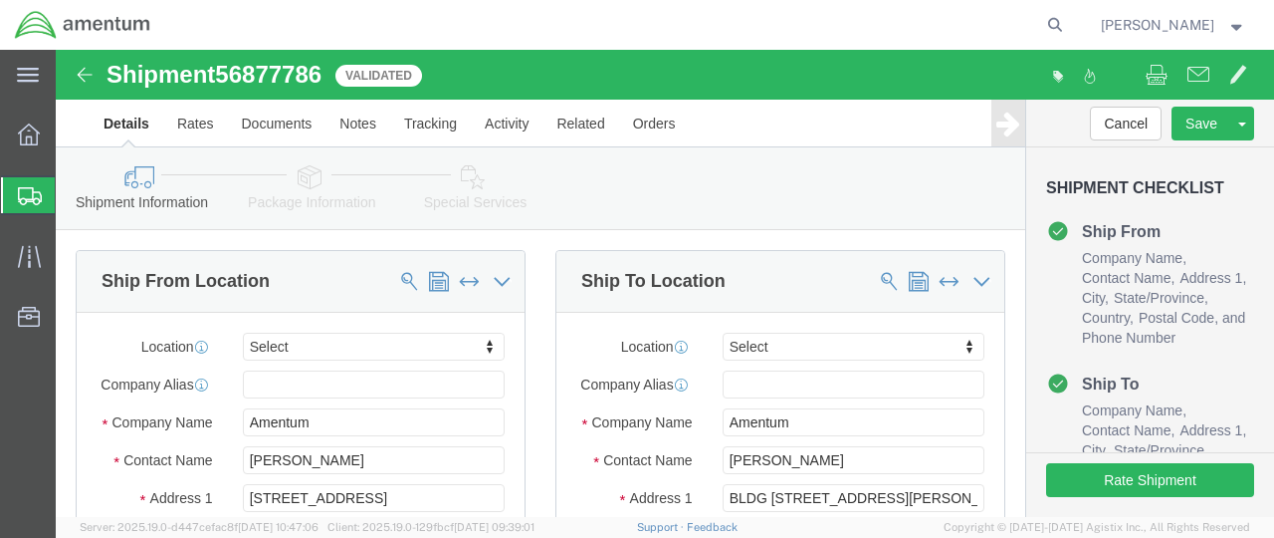
select select
click button "Cancel"
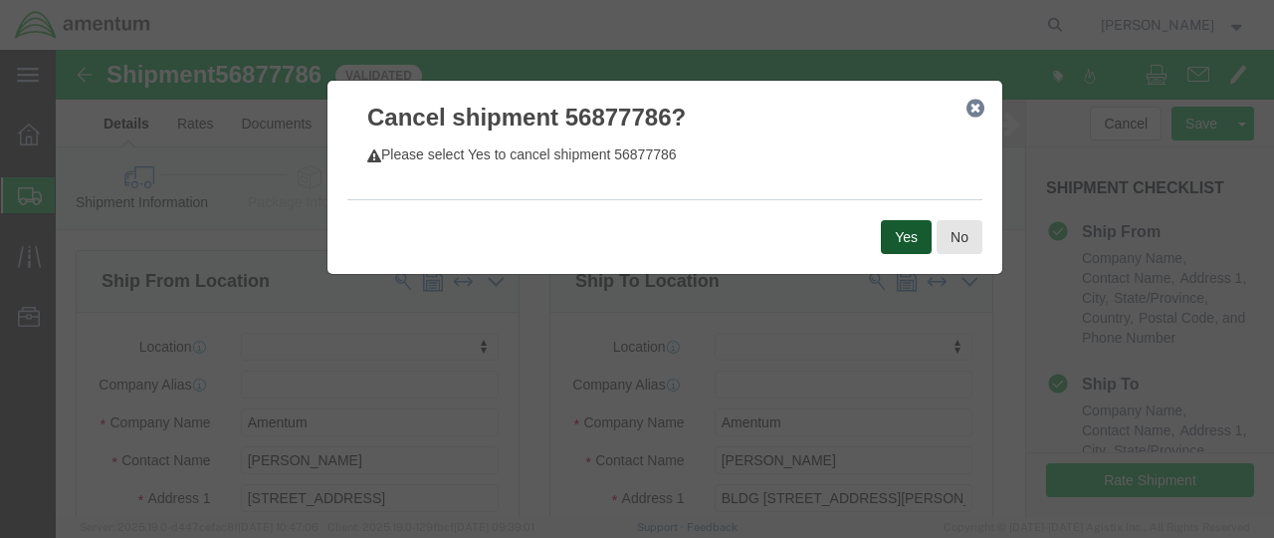
click button "Yes"
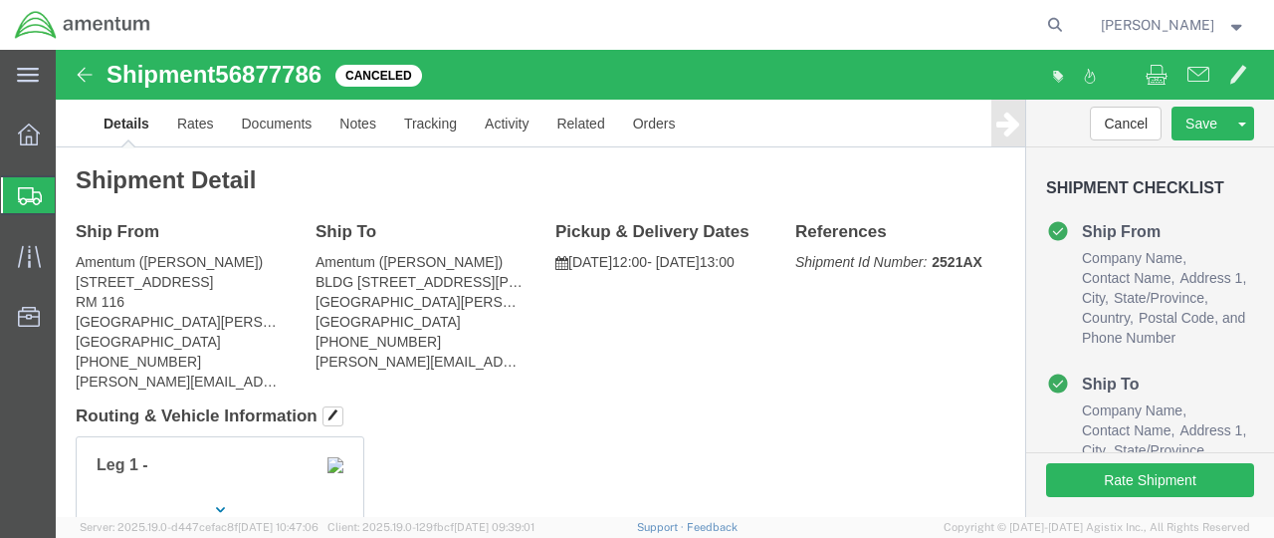
scroll to position [392, 0]
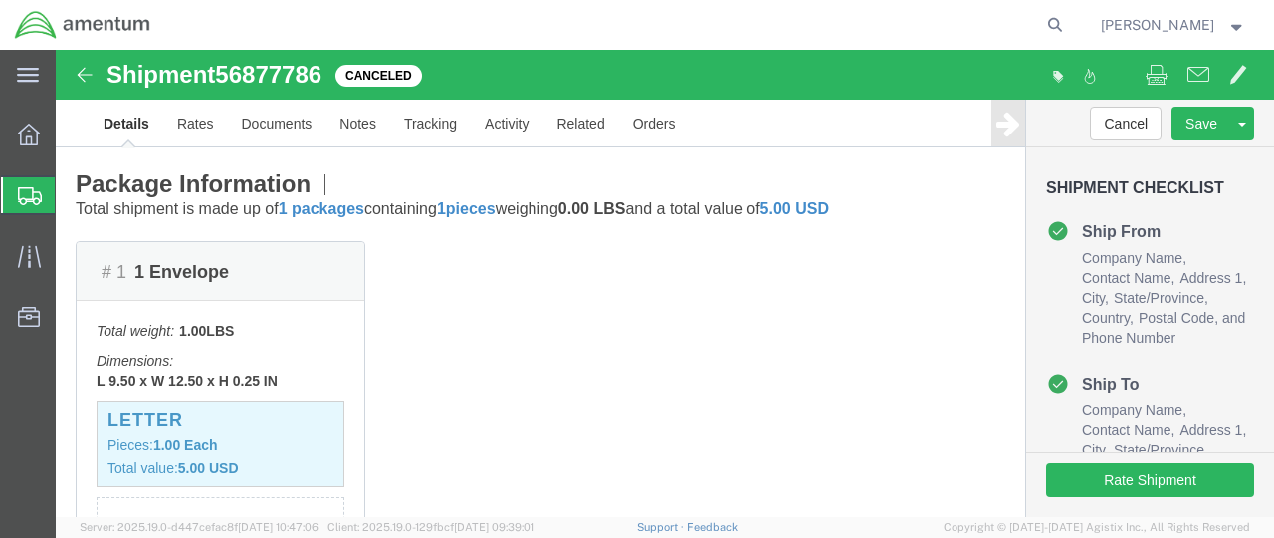
click img
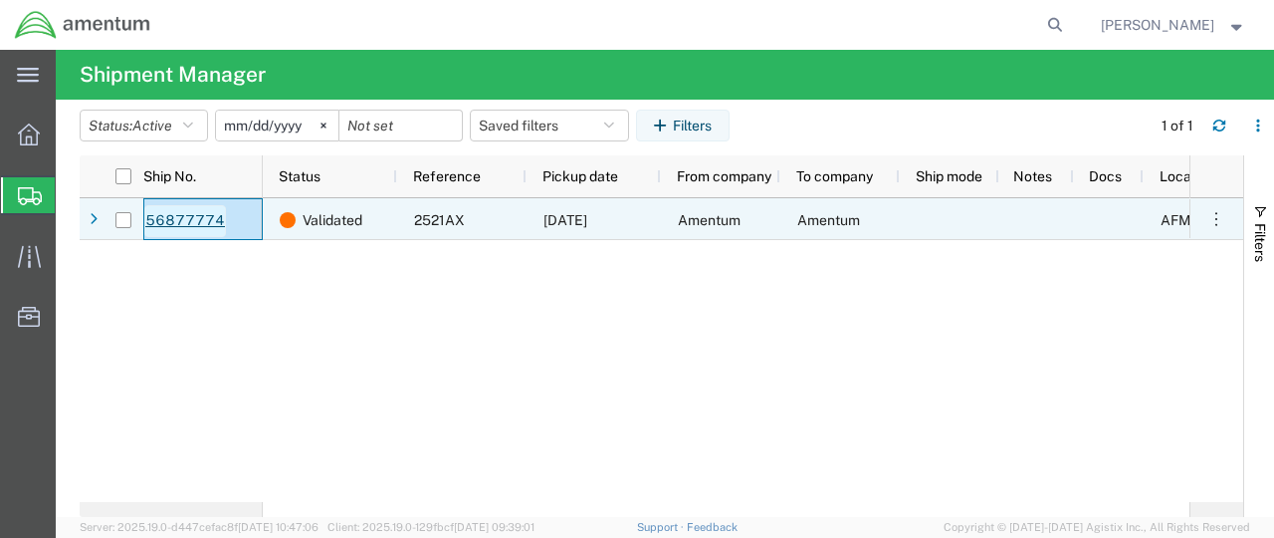
click at [174, 216] on link "56877774" at bounding box center [185, 221] width 82 height 32
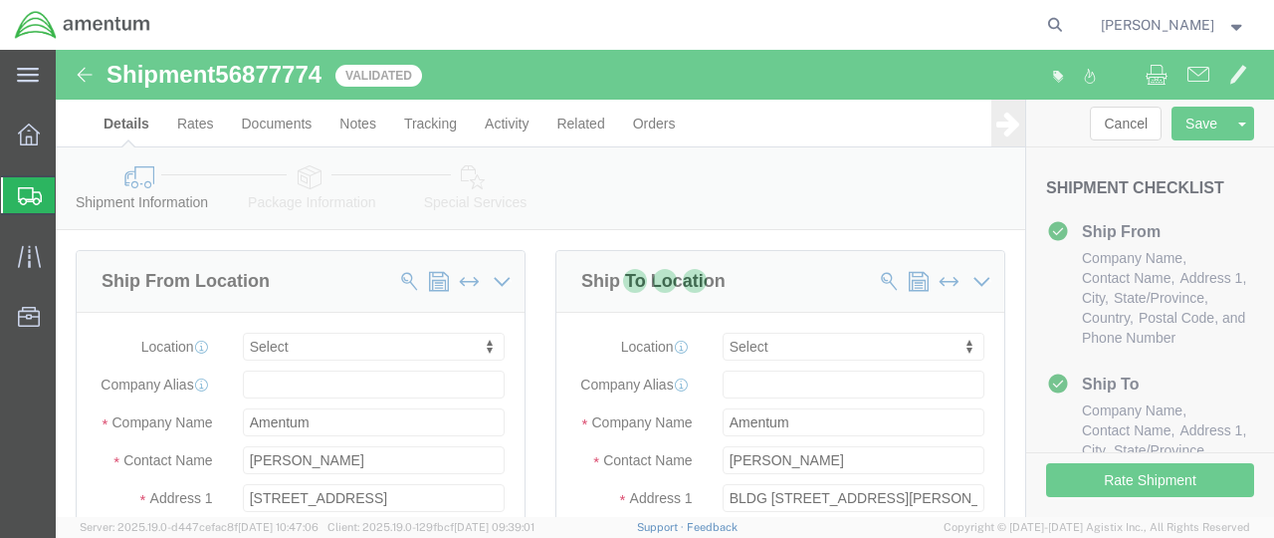
select select
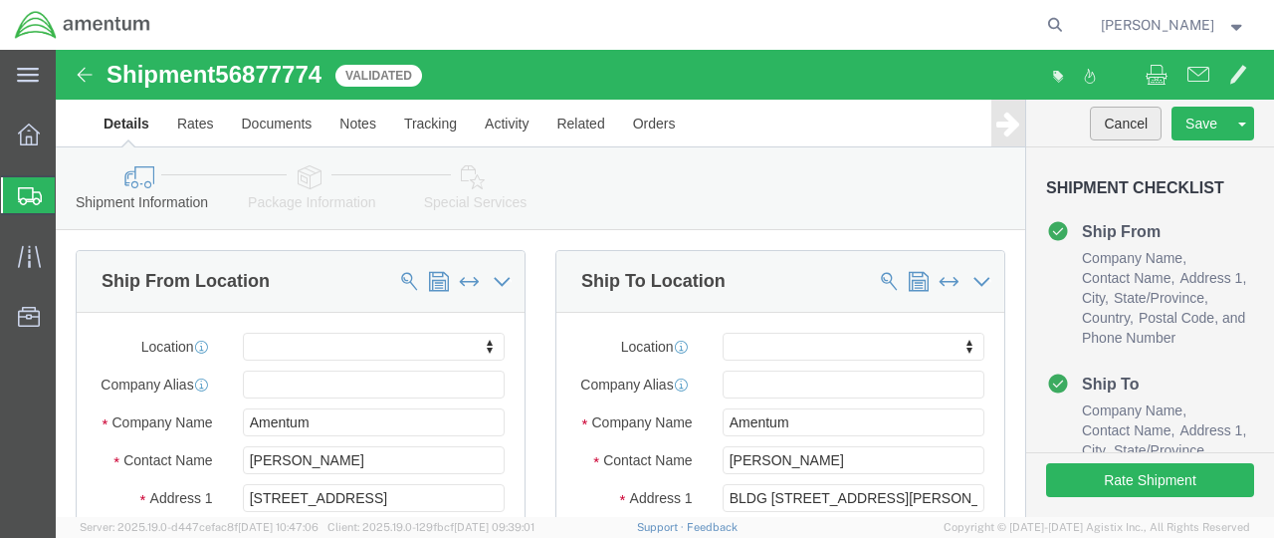
click button "Cancel"
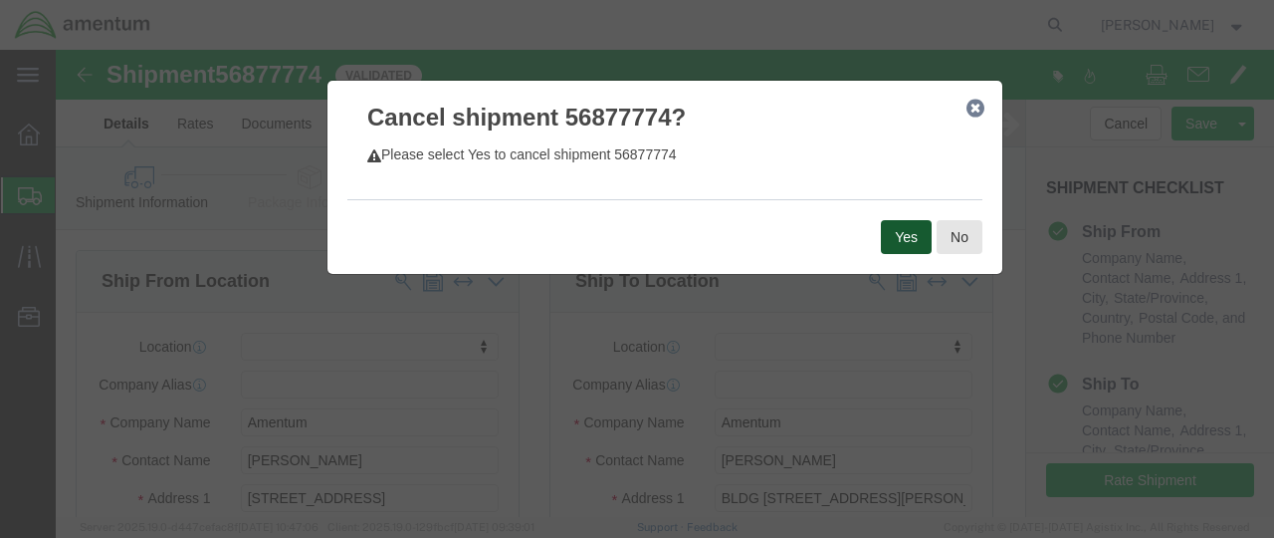
click button "Yes"
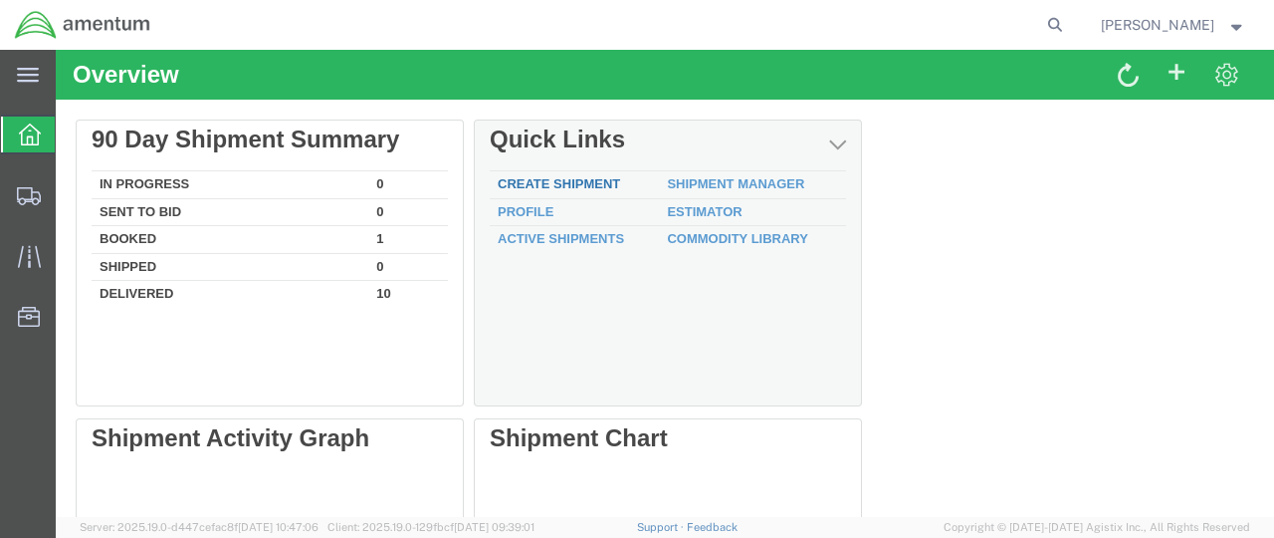
click at [583, 182] on link "Create Shipment" at bounding box center [559, 183] width 122 height 15
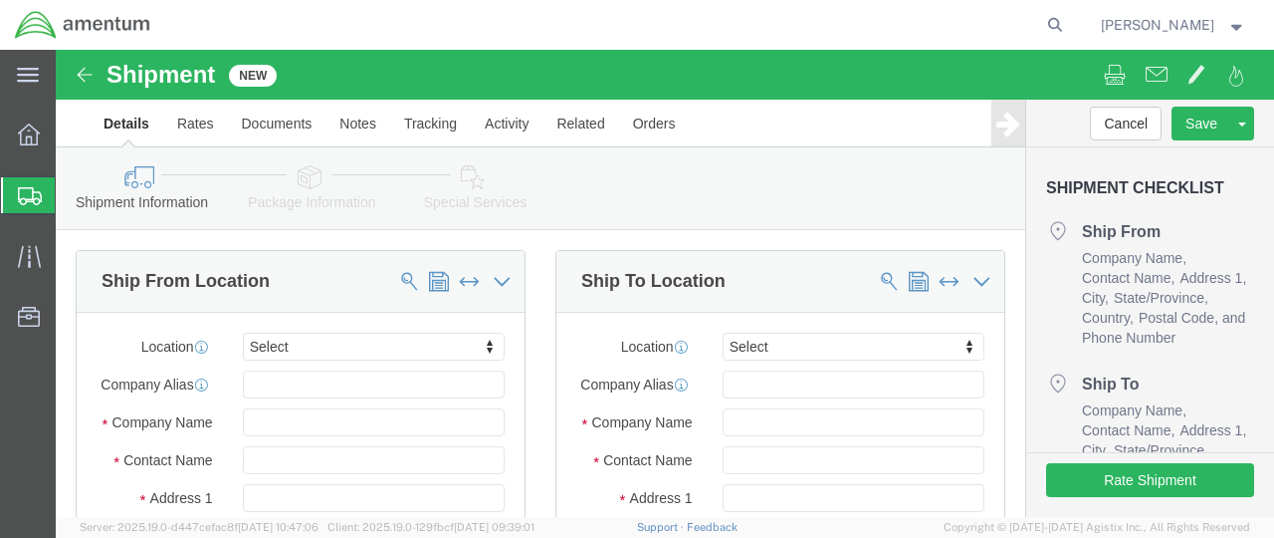
select select
click input "text"
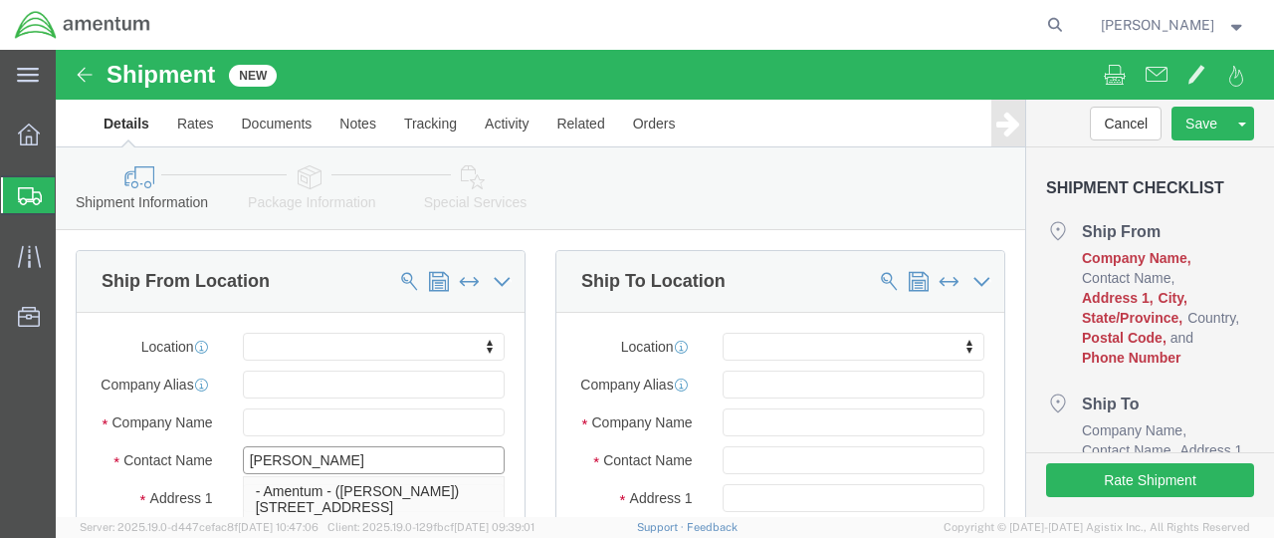
type input "[PERSON_NAME]"
click p "- Amentum - ([PERSON_NAME]) [STREET_ADDRESS][PERSON_NAME][PERSON_NAME]"
select select
type input "Amentum"
type input "[PERSON_NAME]"
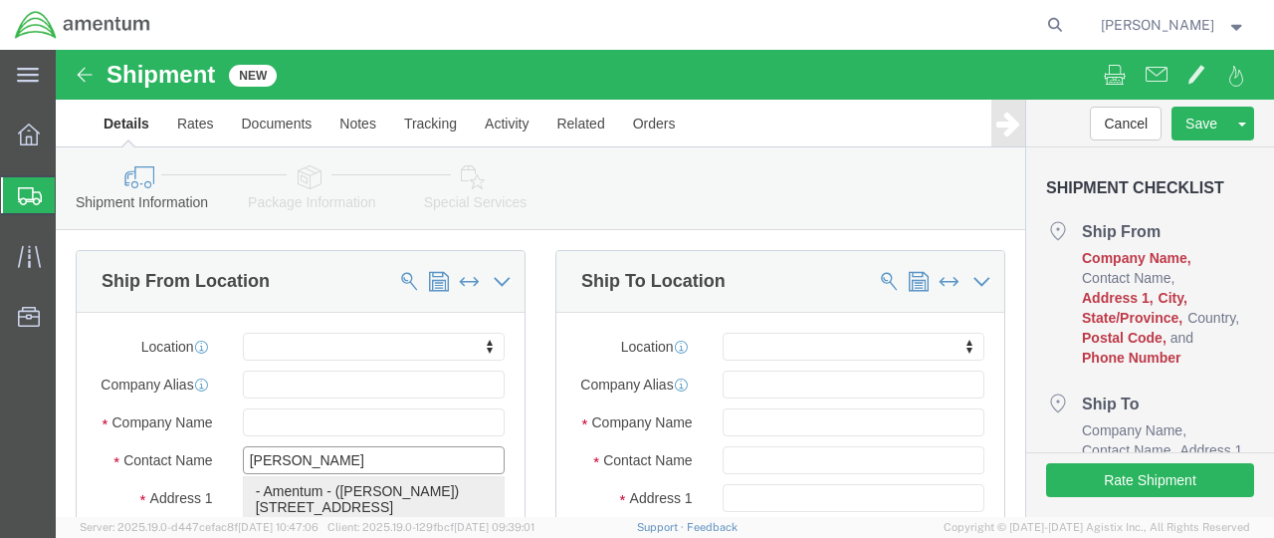
type input "[STREET_ADDRESS]"
type input "RM 116"
type input "FORT [PERSON_NAME]"
type input "66442"
type input "[PHONE_NUMBER]"
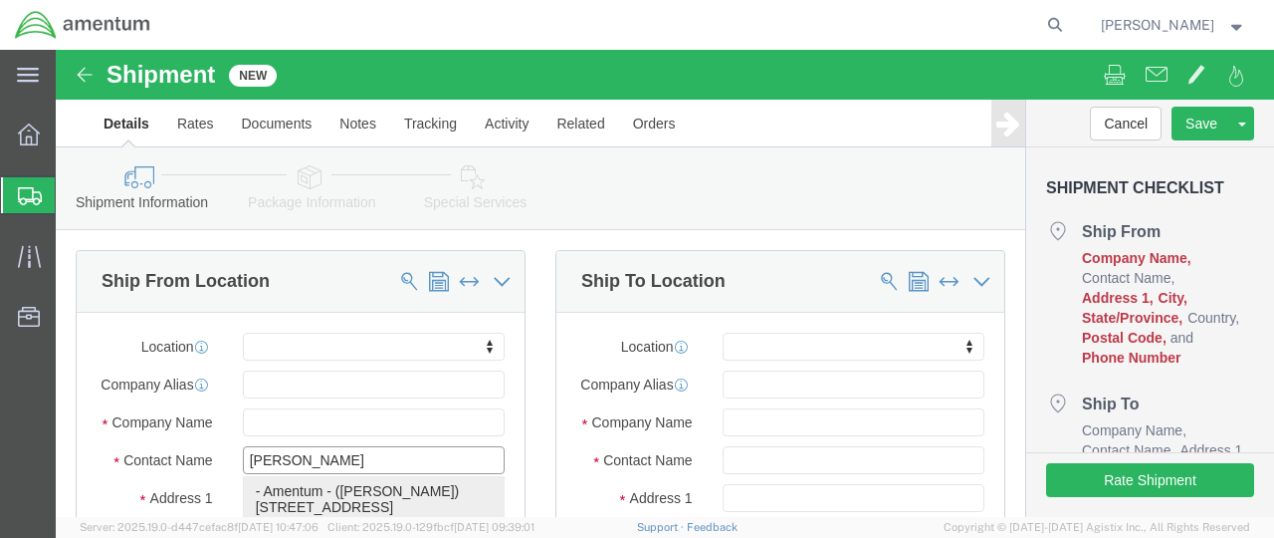
type input "[PERSON_NAME][EMAIL_ADDRESS][DOMAIN_NAME]"
checkbox input "true"
select select "KS"
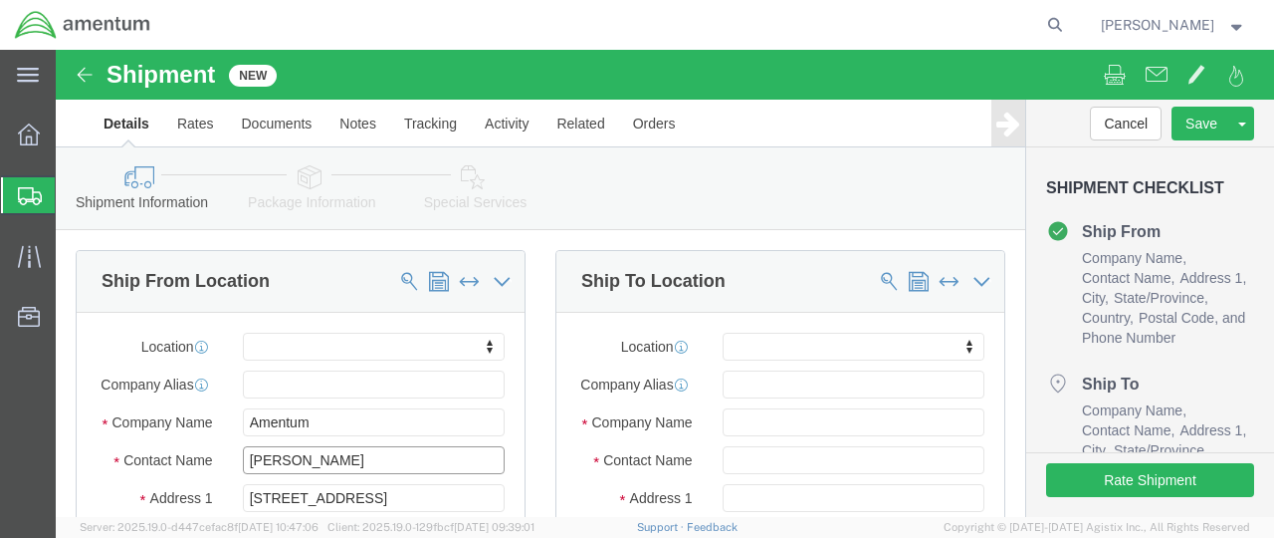
scroll to position [199, 0]
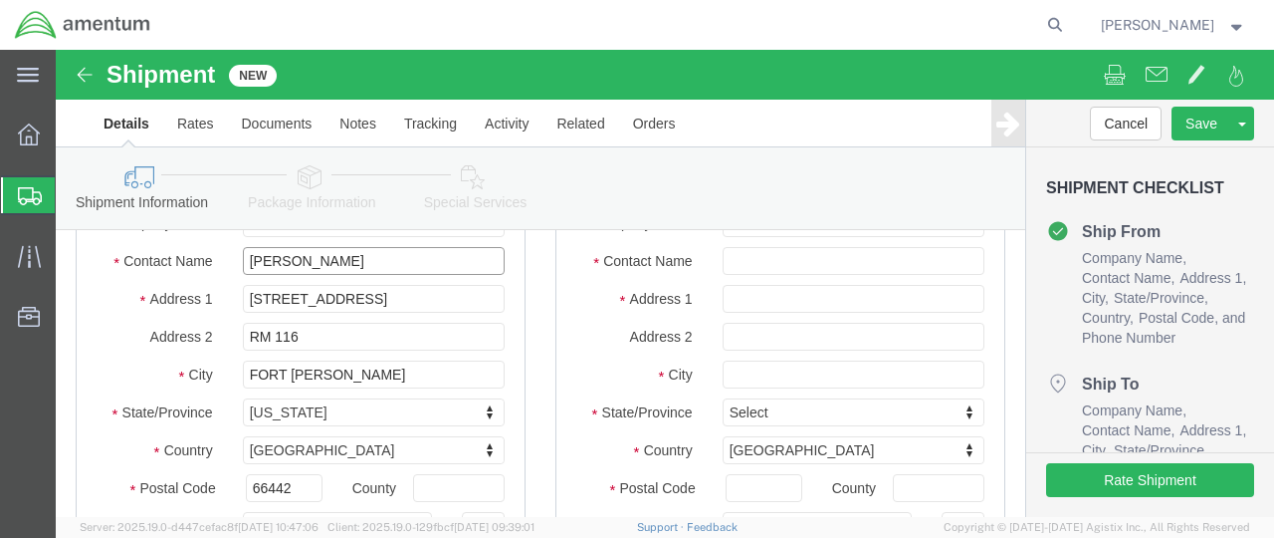
type input "[PERSON_NAME]"
click input "text"
click input "WIT"
type input "WI"
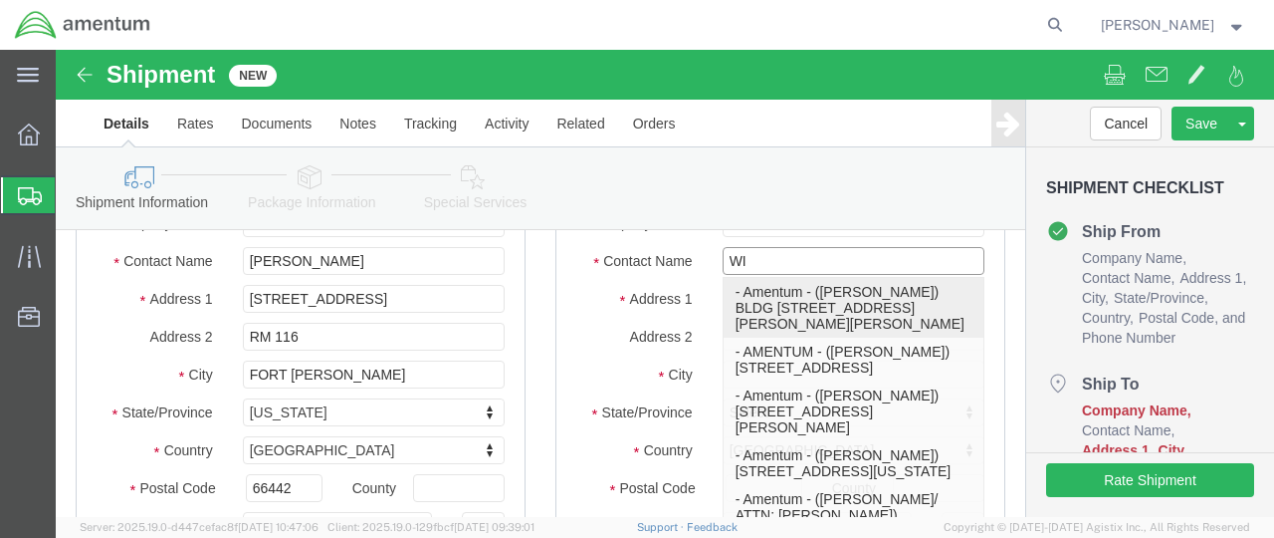
click p "- Amentum - ([PERSON_NAME]) BLDG [STREET_ADDRESS][PERSON_NAME][PERSON_NAME]"
select select
type input "Amentum"
type input "[PERSON_NAME]"
type input "BLDG [STREET_ADDRESS][PERSON_NAME]"
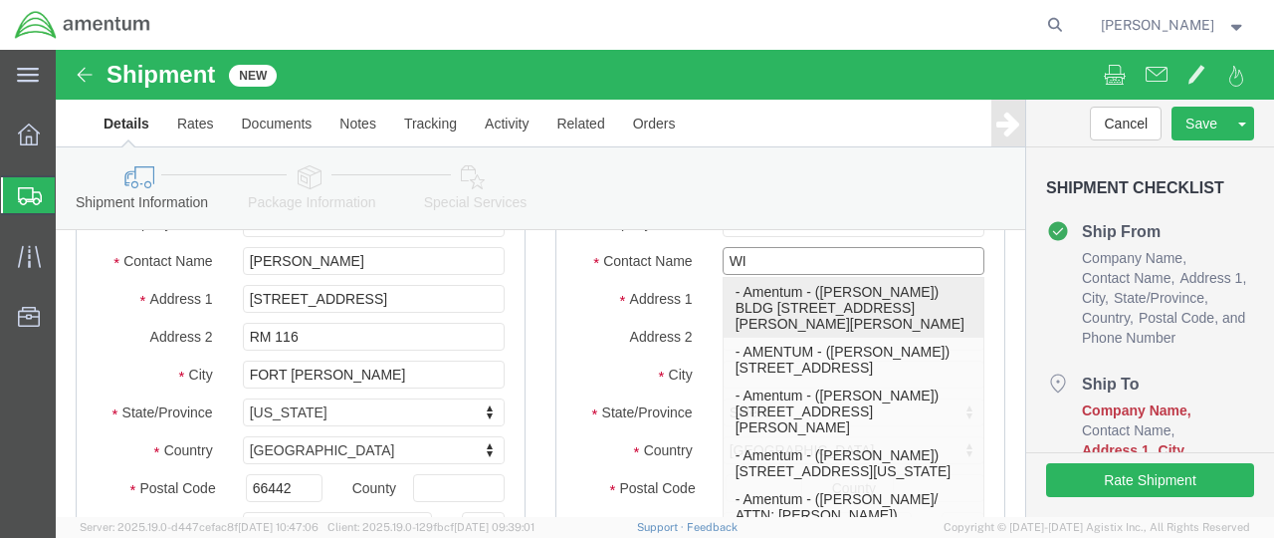
type input "Fort [PERSON_NAME]"
type input "76545"
type input "[PHONE_NUMBER]"
type input "[PERSON_NAME][EMAIL_ADDRESS][PERSON_NAME][DOMAIN_NAME]"
checkbox input "true"
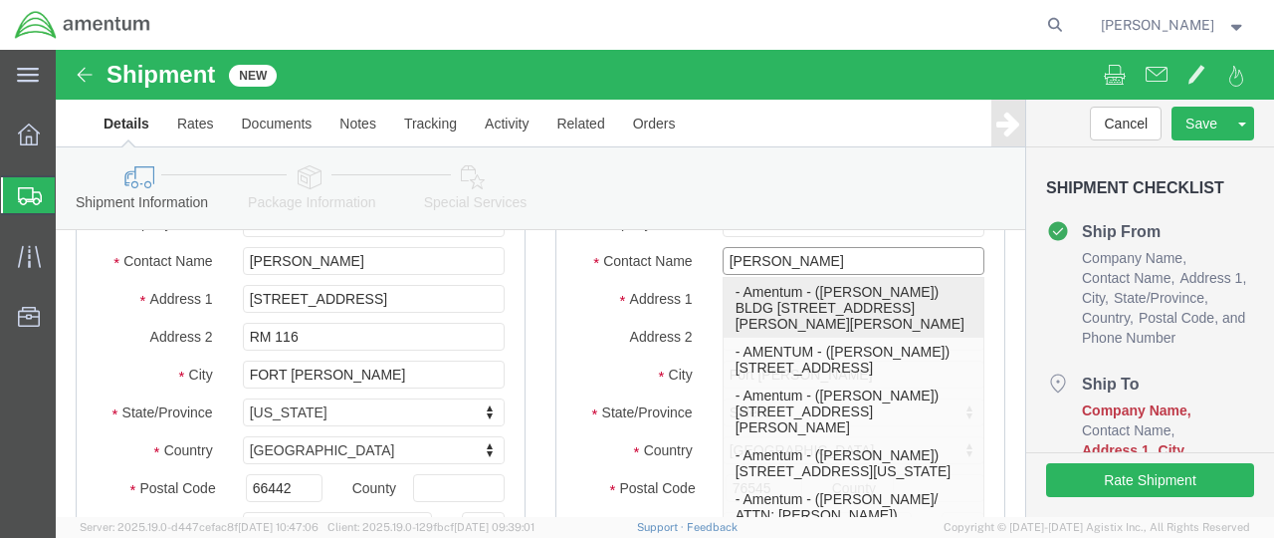
select select "[GEOGRAPHIC_DATA]"
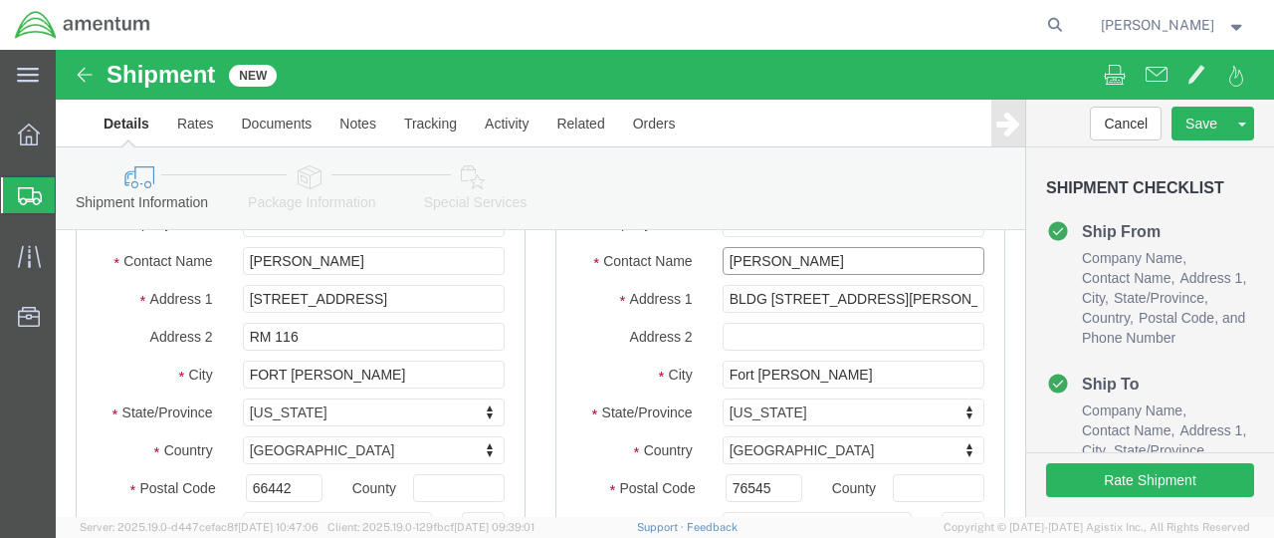
scroll to position [399, 0]
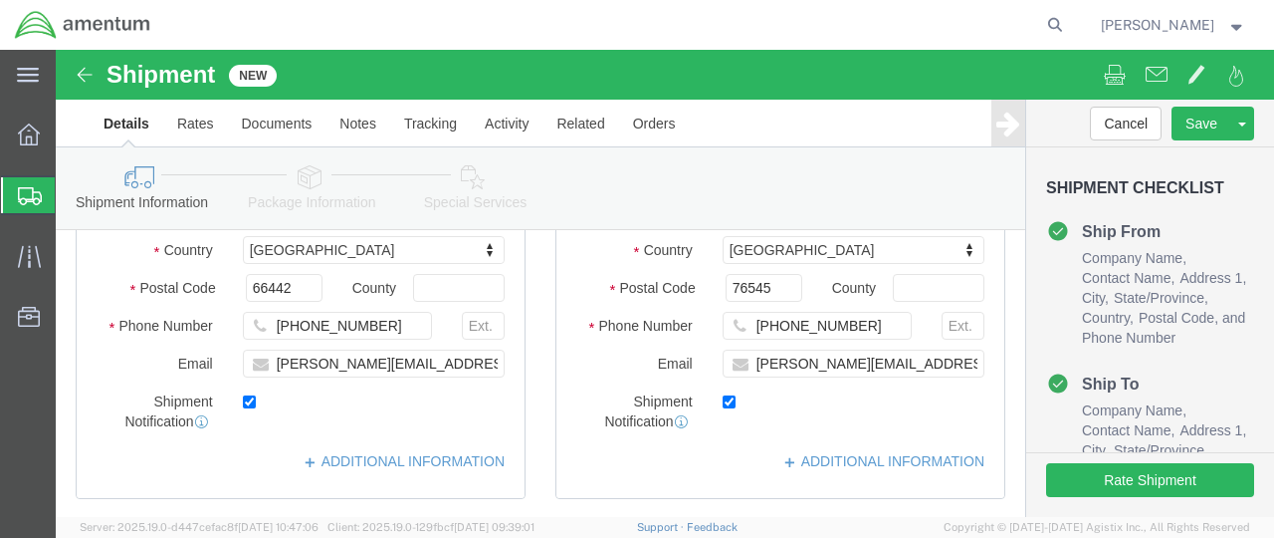
type input "[PERSON_NAME]"
click input "text"
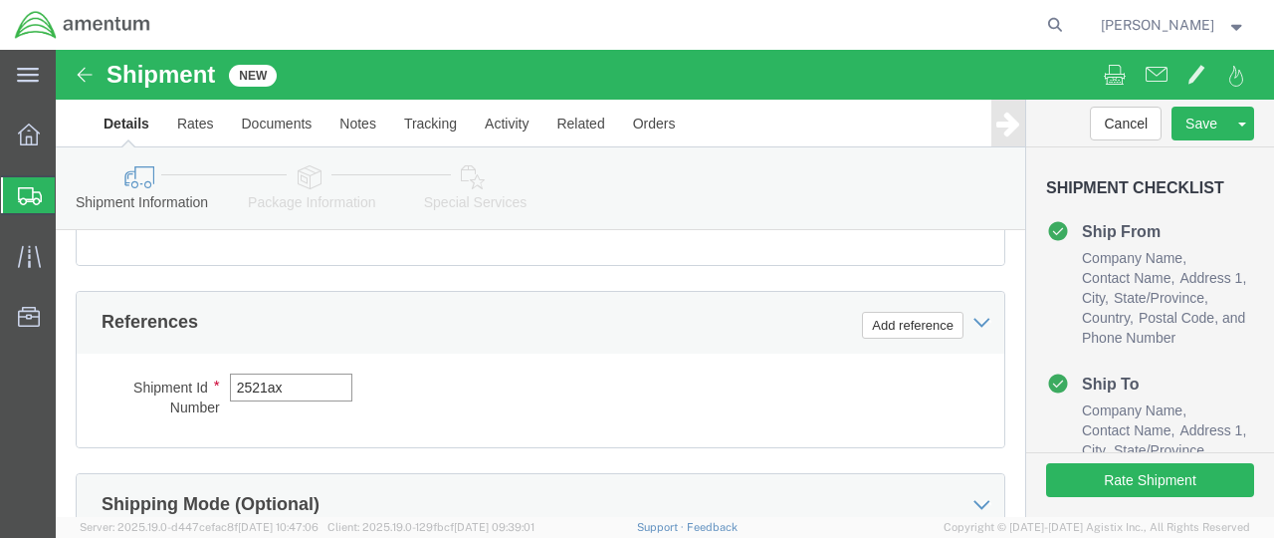
scroll to position [1894, 0]
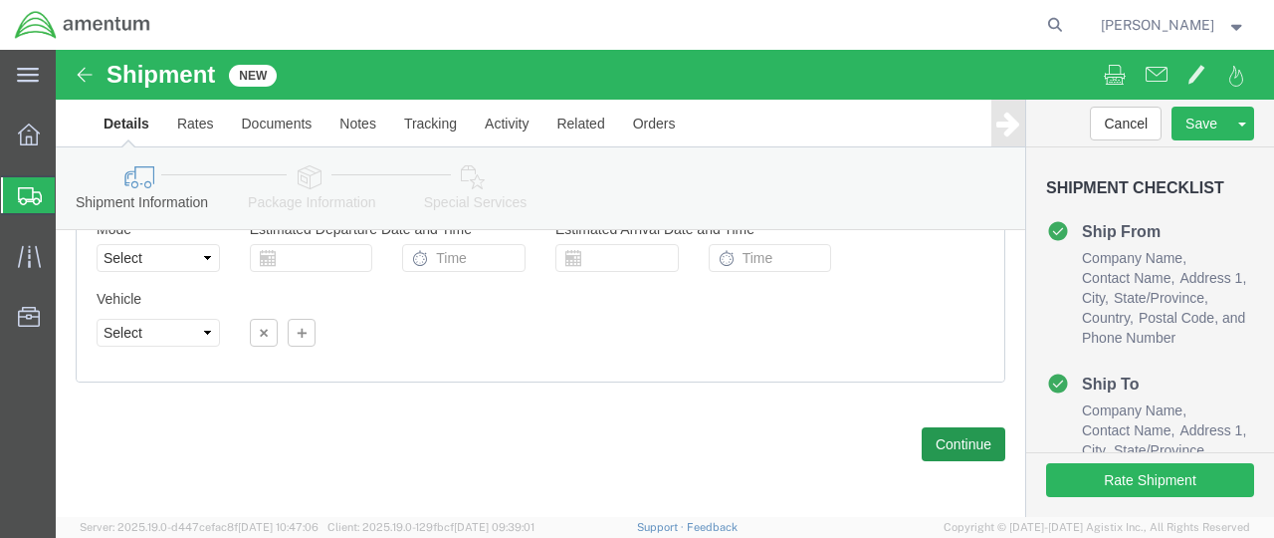
type input "2521ax"
click button "Continue"
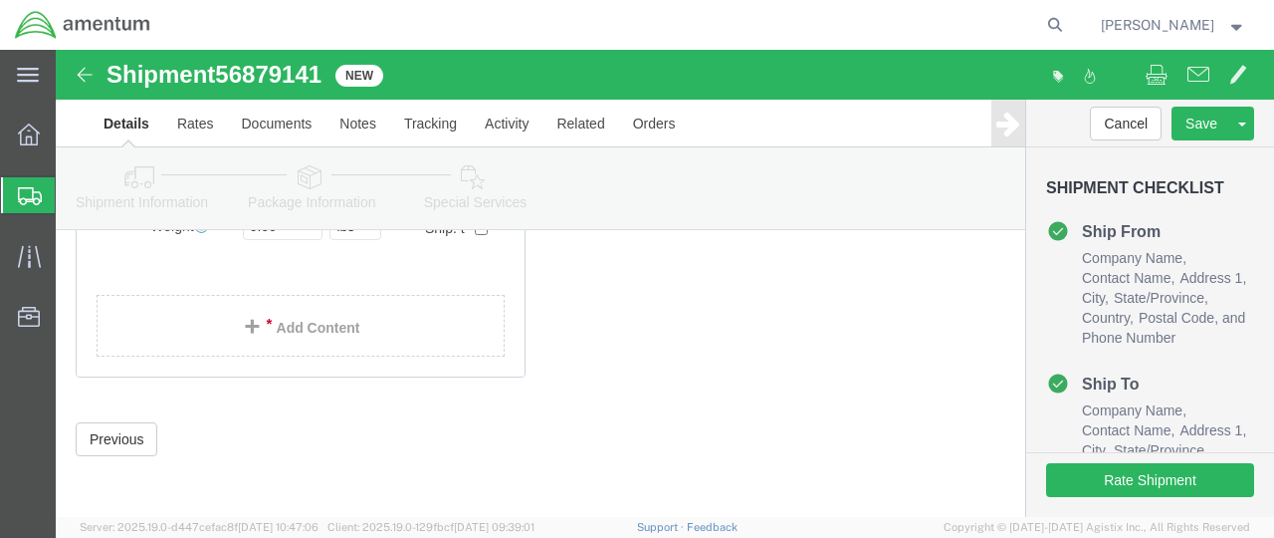
select select "ENV"
type input "9.50"
type input "12.50"
type input "0.25"
type input "1"
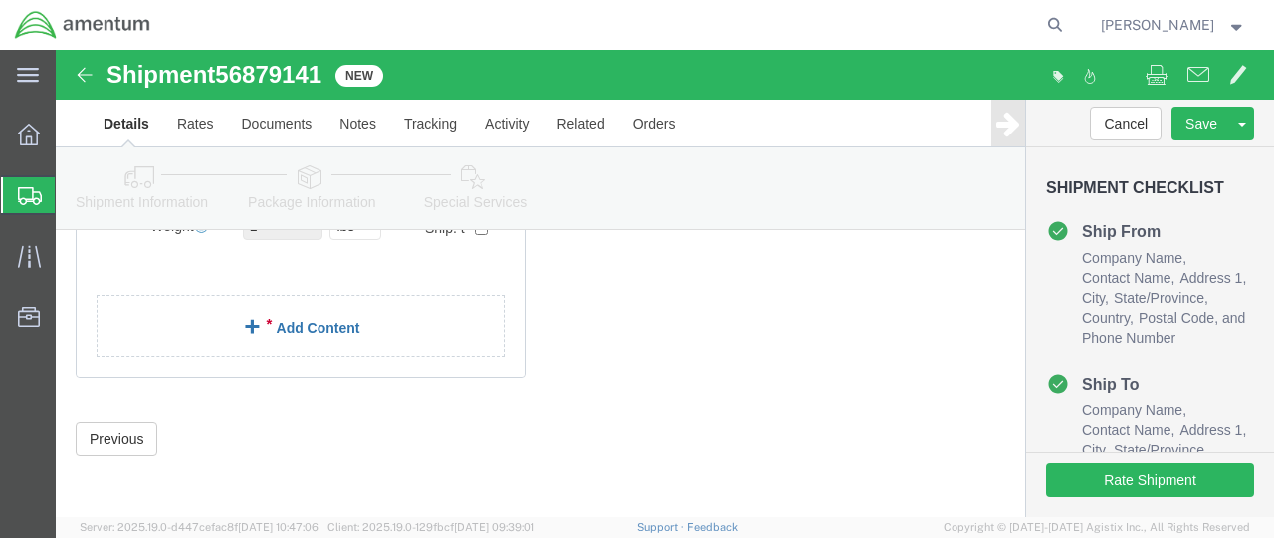
click link "Add Content"
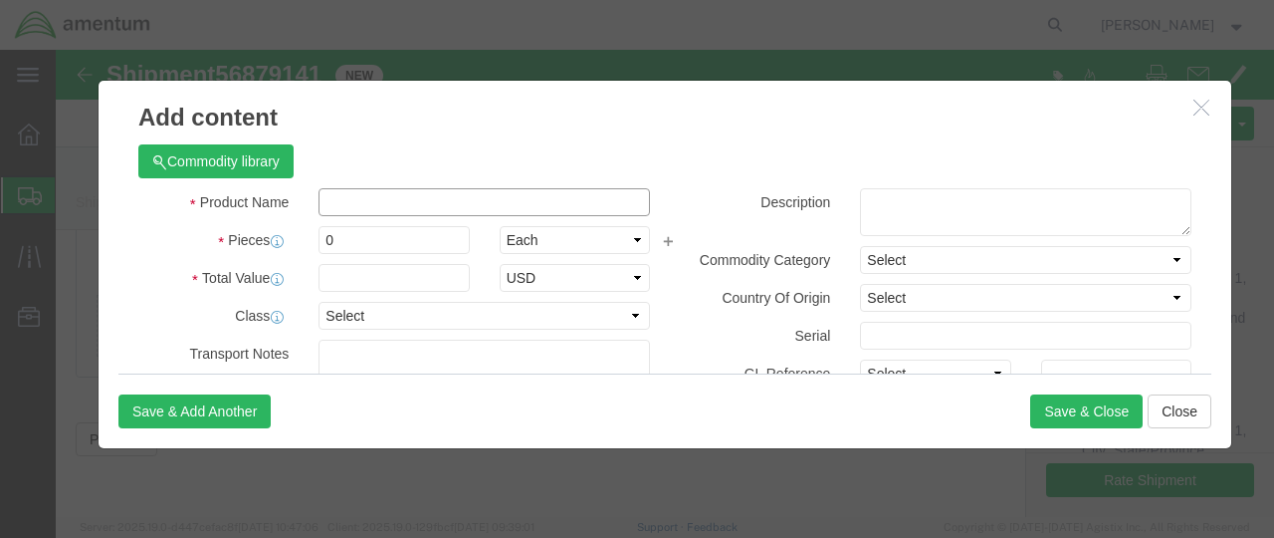
click input "text"
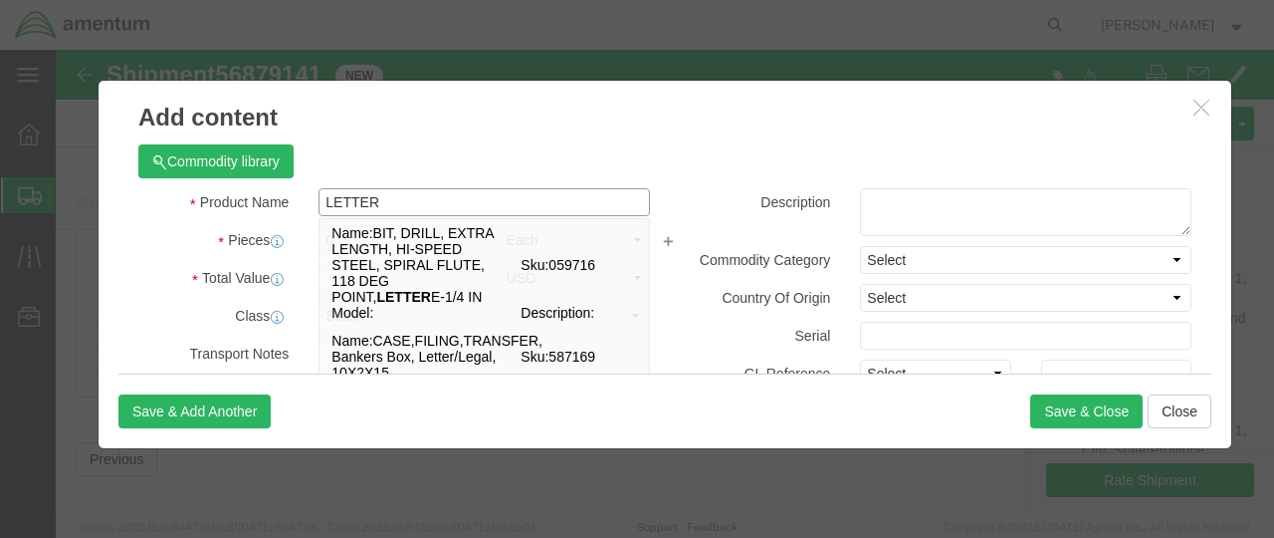
type input "LETTER"
click div "0"
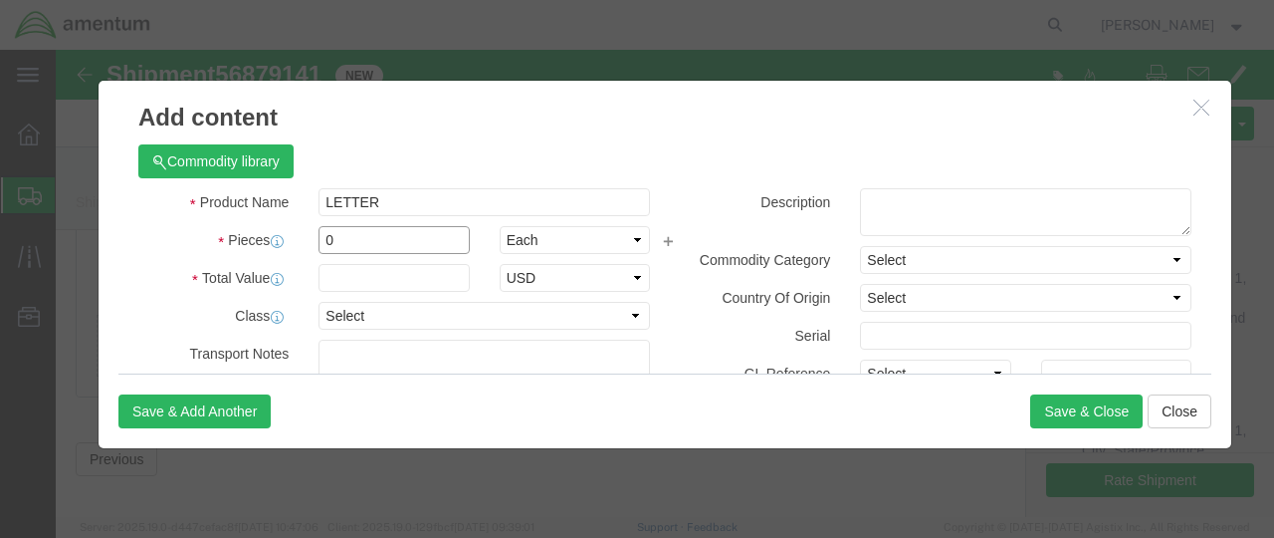
click input "0"
type input "1"
click input "text"
type input "5.00"
click button "Save & Close"
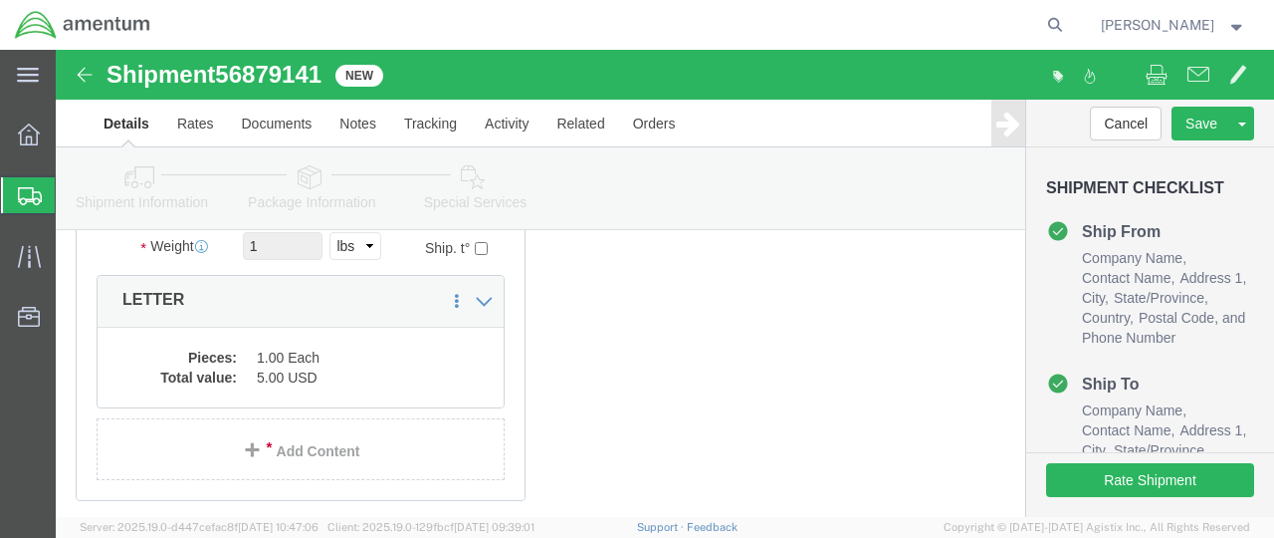
scroll to position [421, 0]
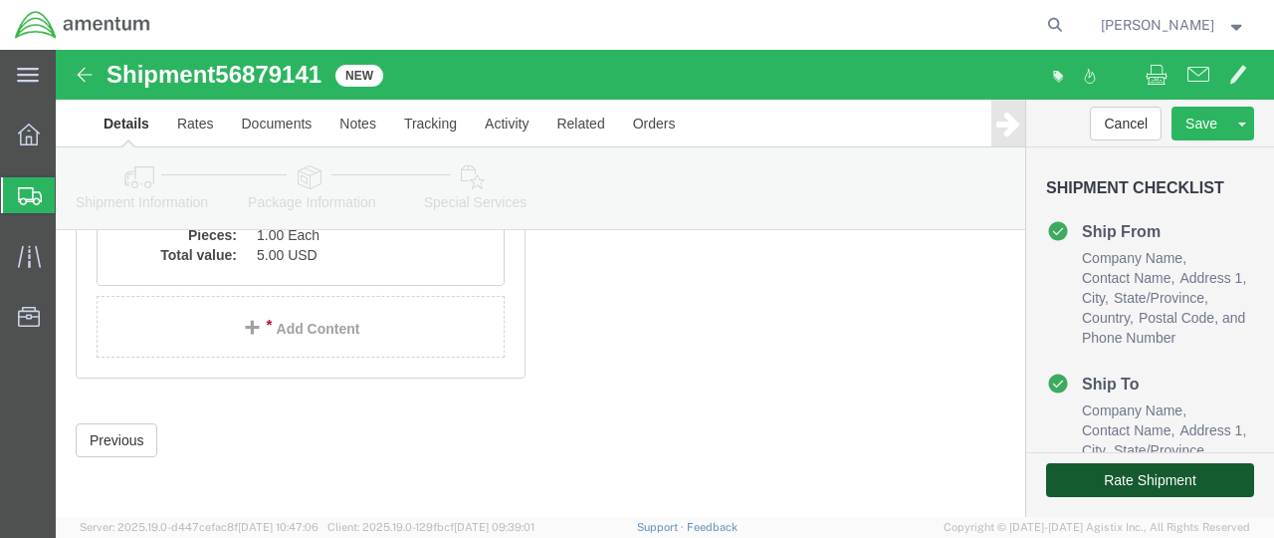
click button "Rate Shipment"
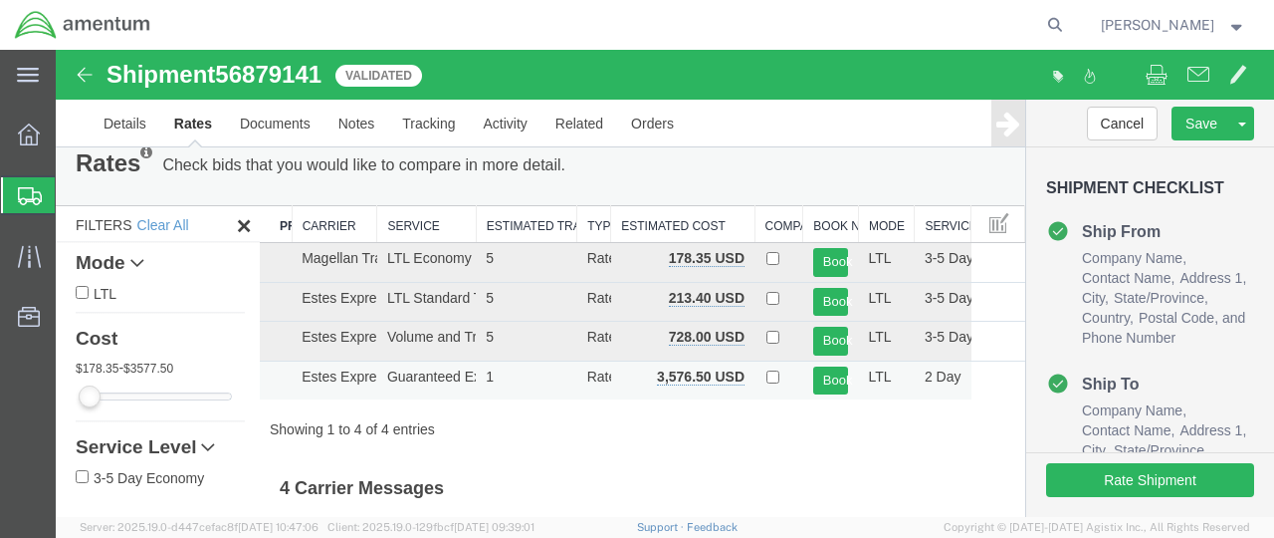
scroll to position [0, 0]
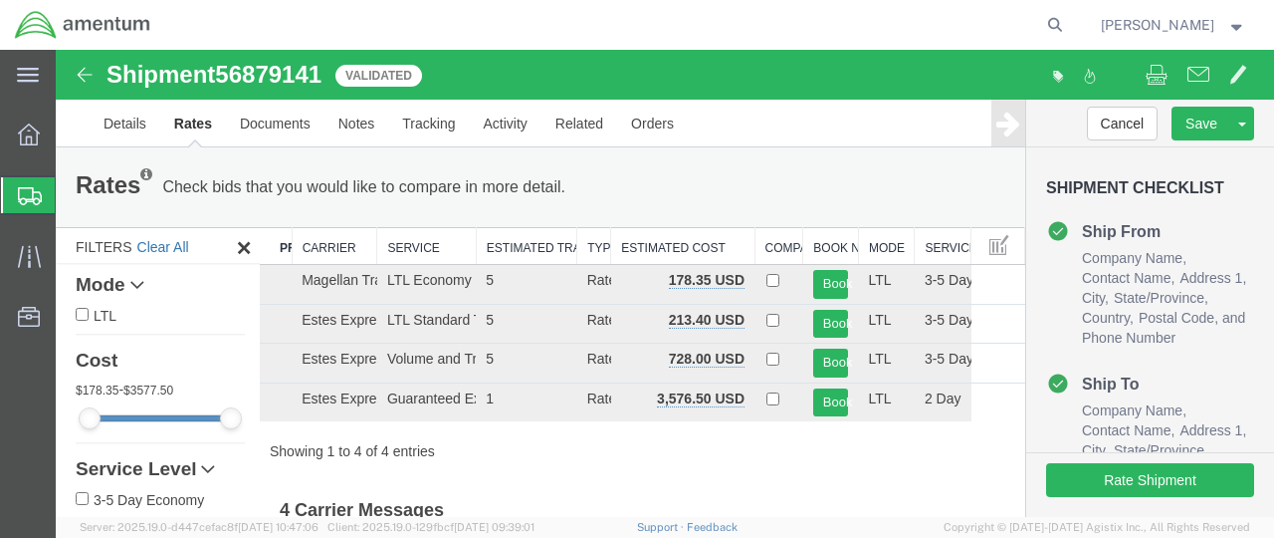
click at [174, 246] on link "Clear All" at bounding box center [163, 247] width 52 height 16
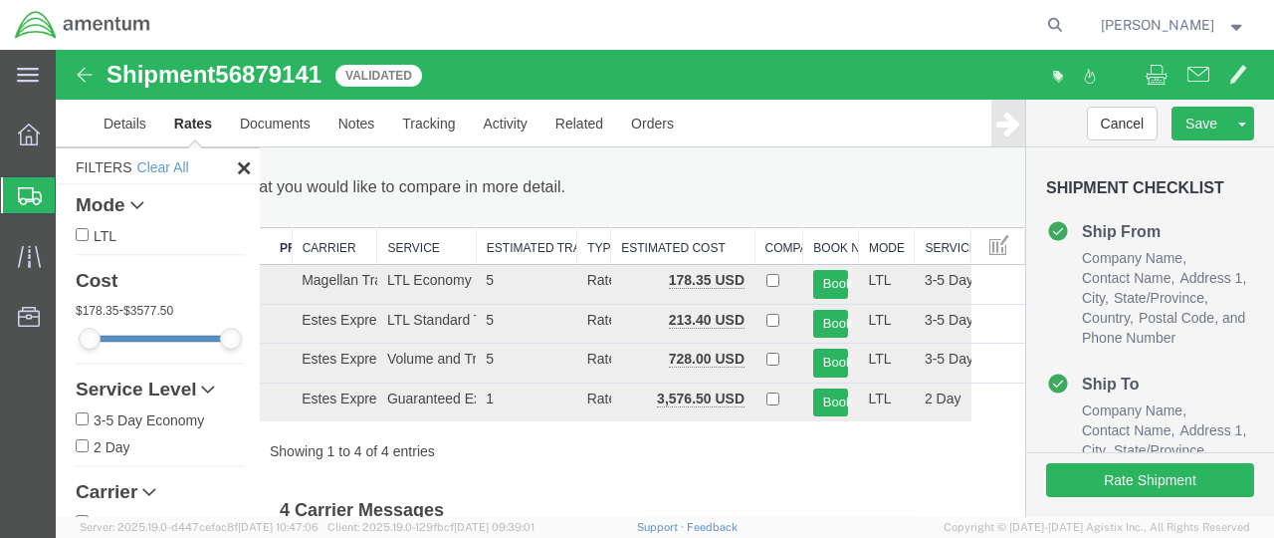
scroll to position [193, 0]
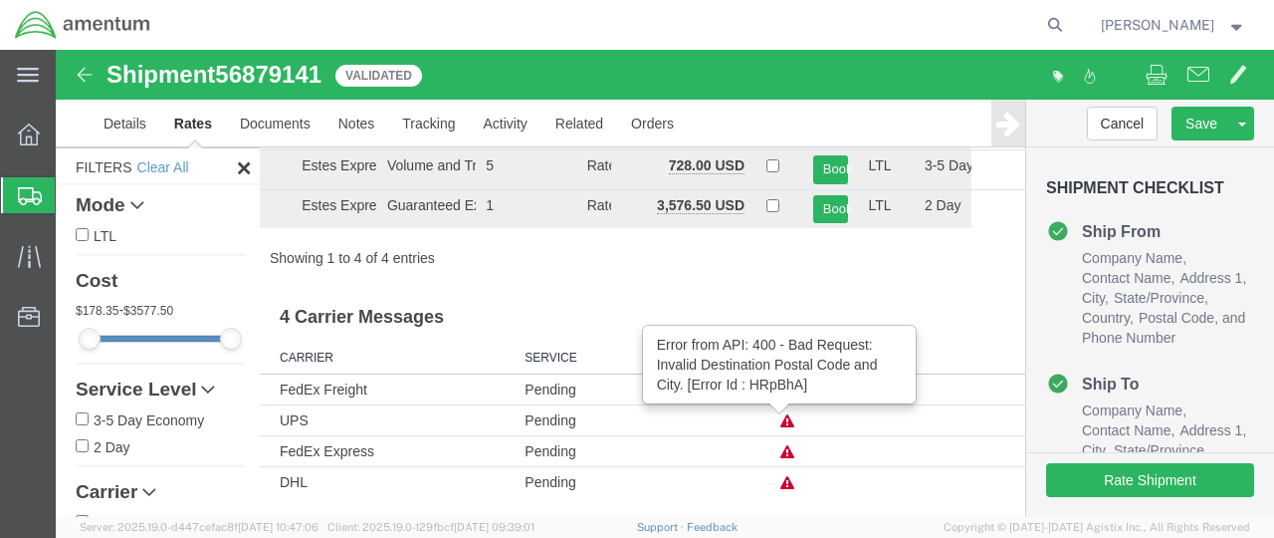
click at [780, 450] on icon at bounding box center [787, 452] width 14 height 14
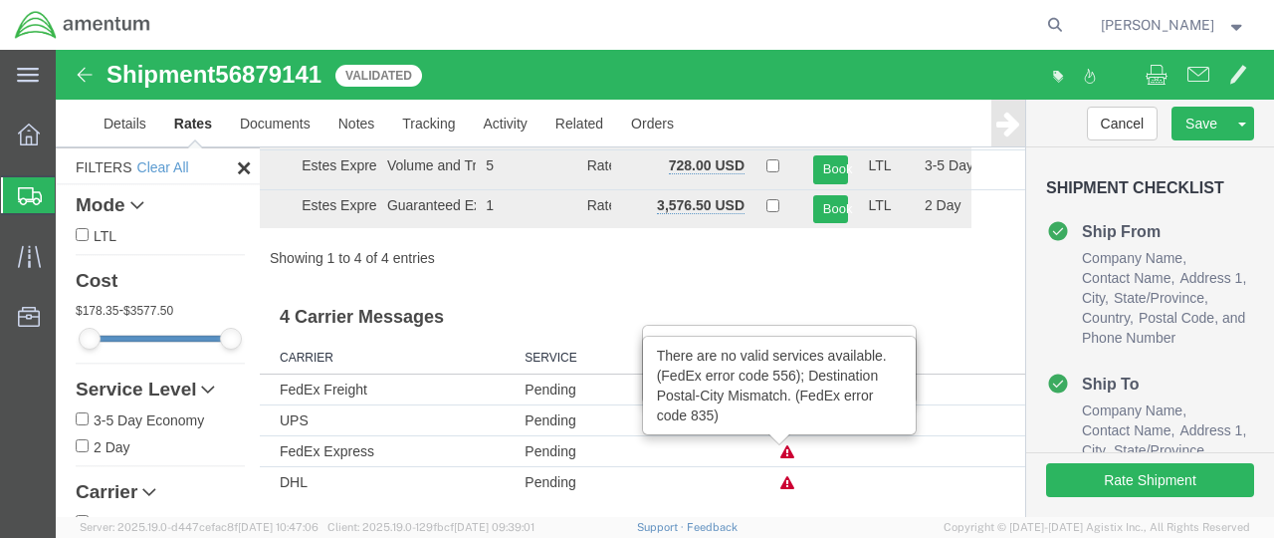
click at [780, 479] on icon at bounding box center [787, 483] width 14 height 14
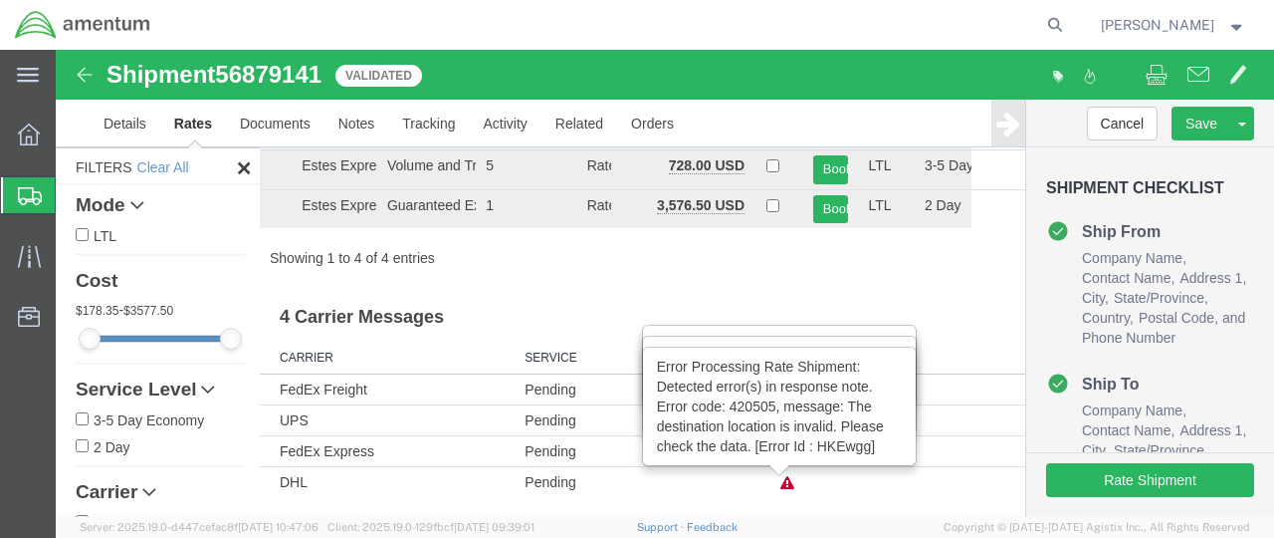
click at [317, 397] on td "FedEx Freight" at bounding box center [387, 388] width 255 height 31
click at [321, 391] on td "FedEx Freight" at bounding box center [387, 388] width 255 height 31
click at [165, 165] on link "Clear All" at bounding box center [163, 167] width 52 height 16
click at [860, 484] on td "Error Processing Rate Shipment: Detected error(s) in response note. Error code:…" at bounding box center [898, 481] width 255 height 31
click at [777, 479] on tr "DHL Pending Error Processing Rate Shipment: Detected error(s) in response note.…" at bounding box center [643, 481] width 766 height 31
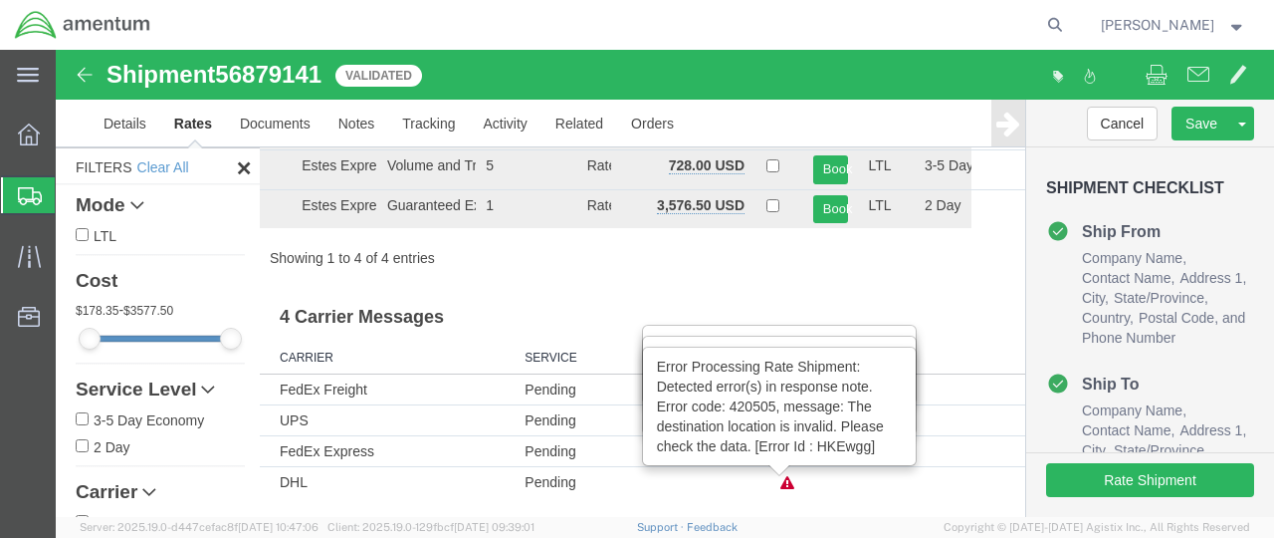
click at [785, 474] on div at bounding box center [780, 470] width 22 height 11
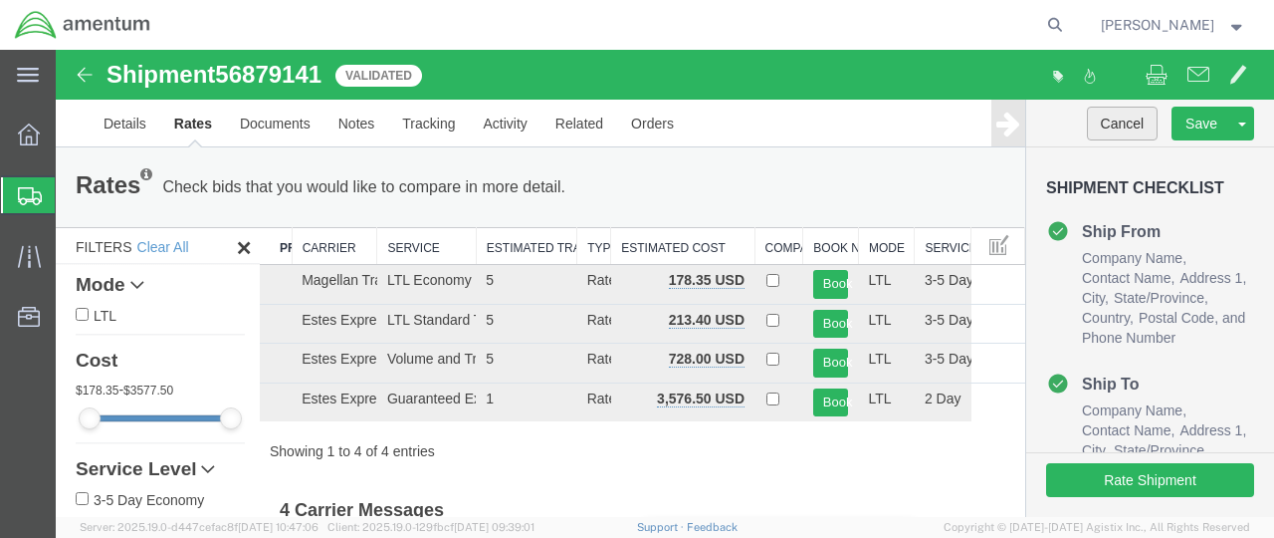
click at [1102, 121] on button "Cancel" at bounding box center [1123, 124] width 72 height 34
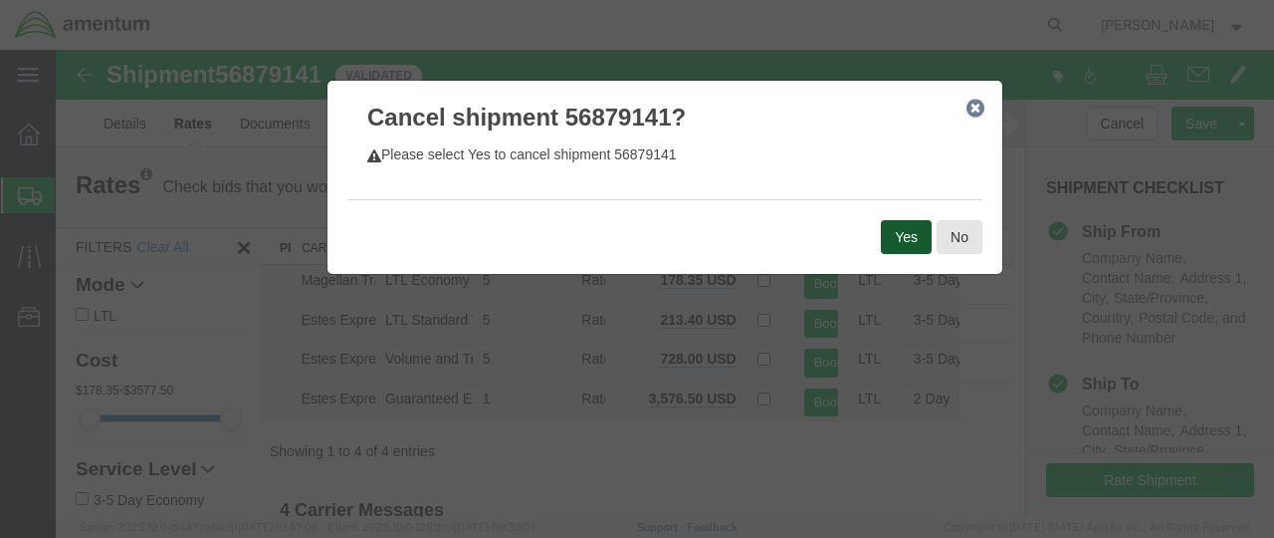
click at [890, 230] on button "Yes" at bounding box center [906, 237] width 51 height 34
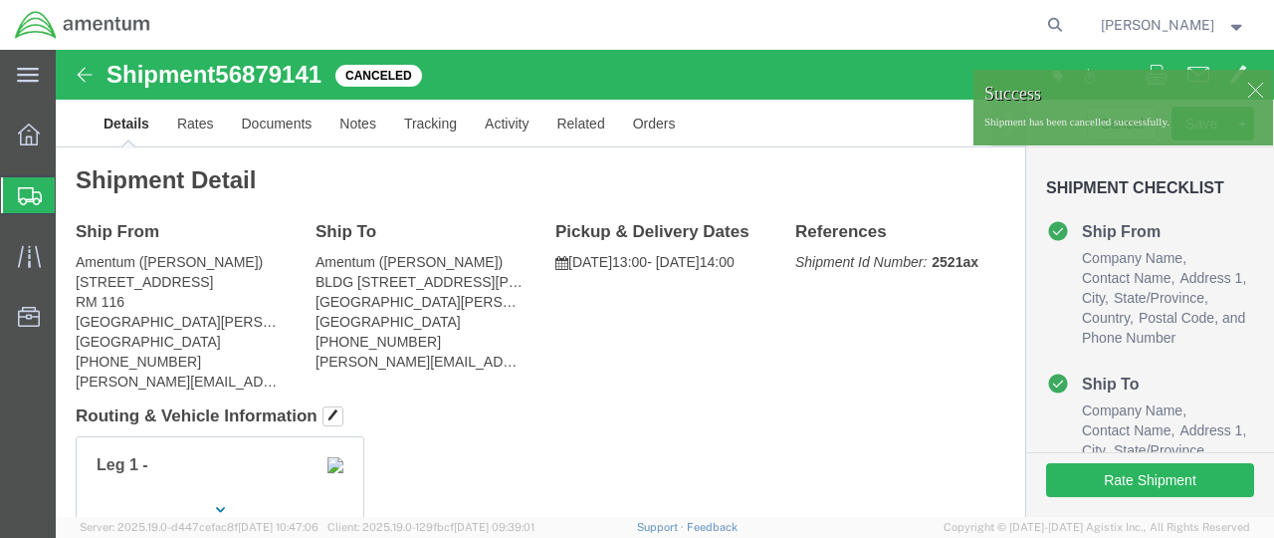
click div
